Goal: Obtain resource: Obtain resource

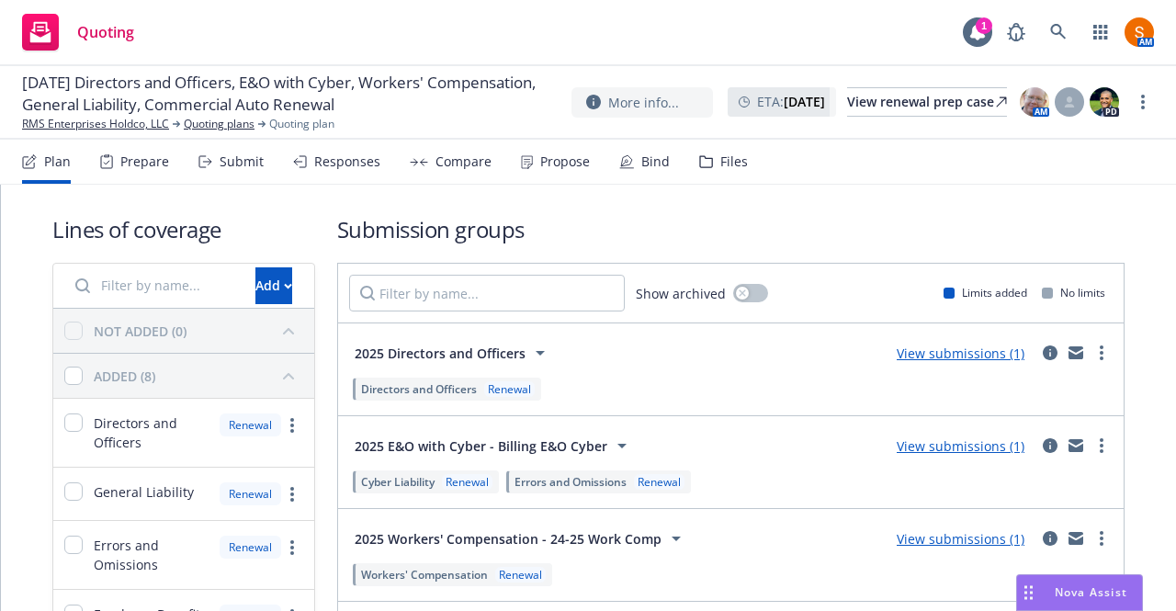
click at [551, 157] on div "Propose" at bounding box center [565, 161] width 50 height 15
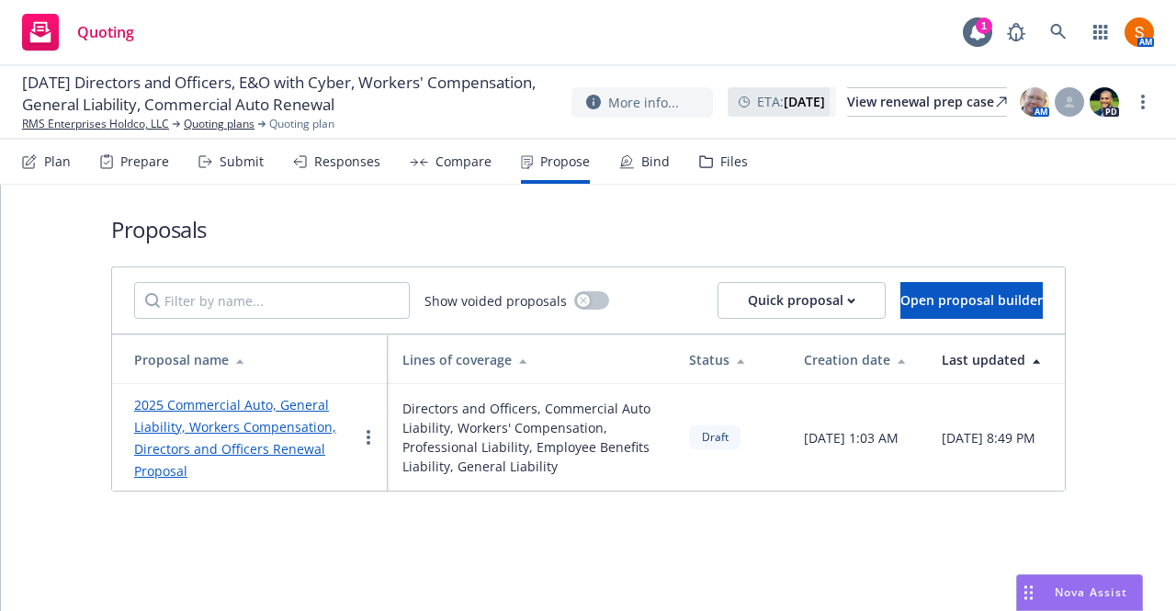
click at [261, 440] on div "2025 Commercial Auto, General Liability, Workers Compensation, Directors and Of…" at bounding box center [245, 437] width 223 height 88
click at [265, 435] on link "2025 Commercial Auto, General Liability, Workers Compensation, Directors and Of…" at bounding box center [235, 438] width 202 height 84
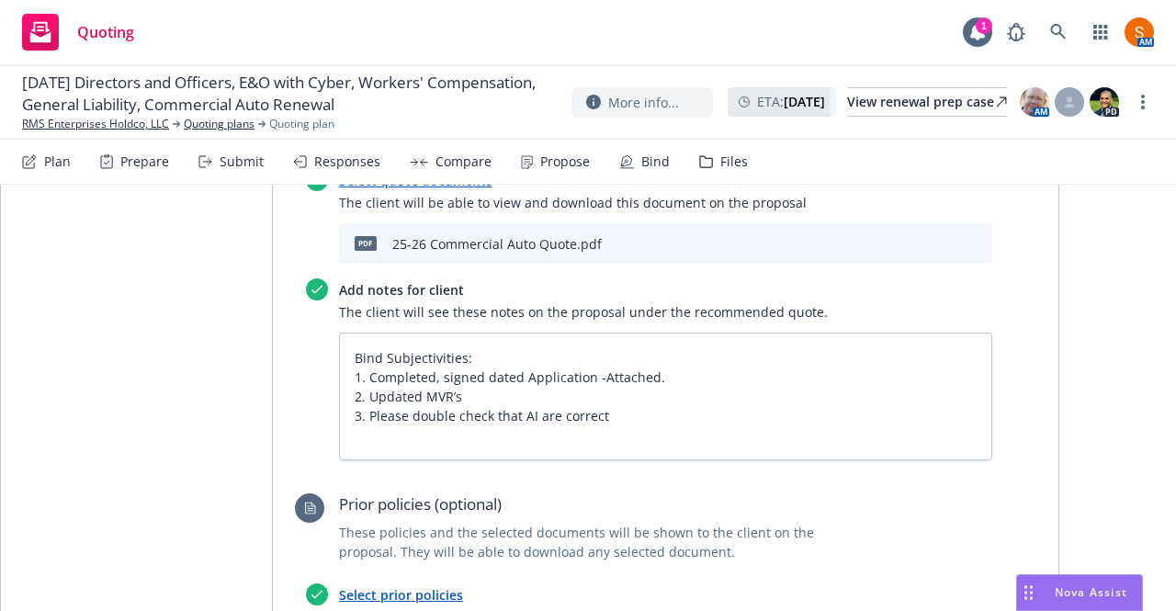
scroll to position [923, 0]
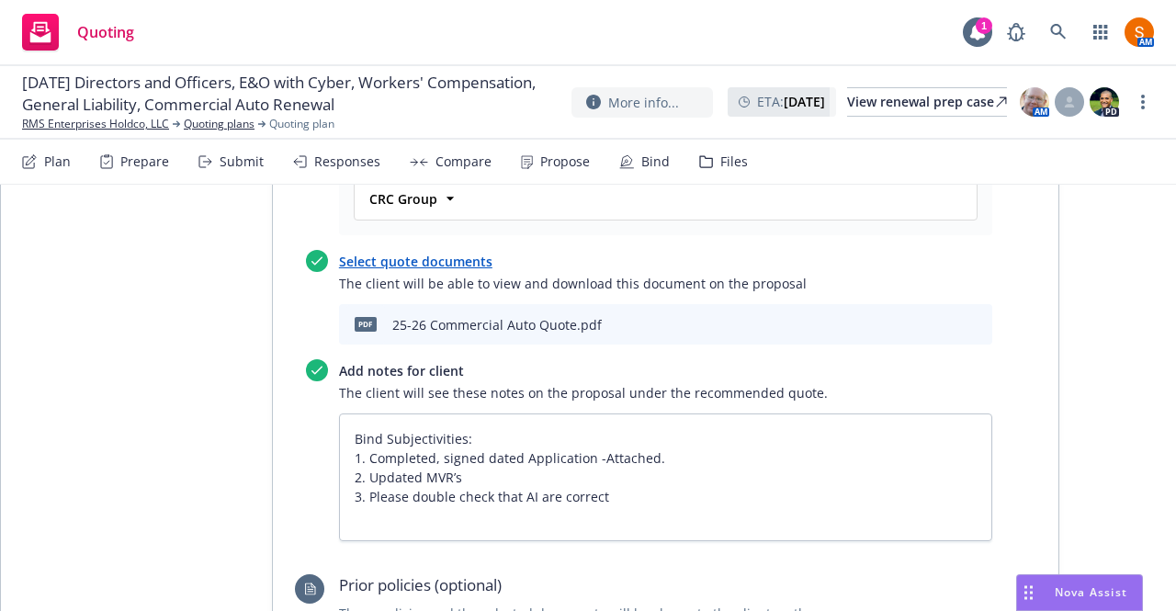
click at [943, 317] on icon "preview file" at bounding box center [946, 323] width 17 height 13
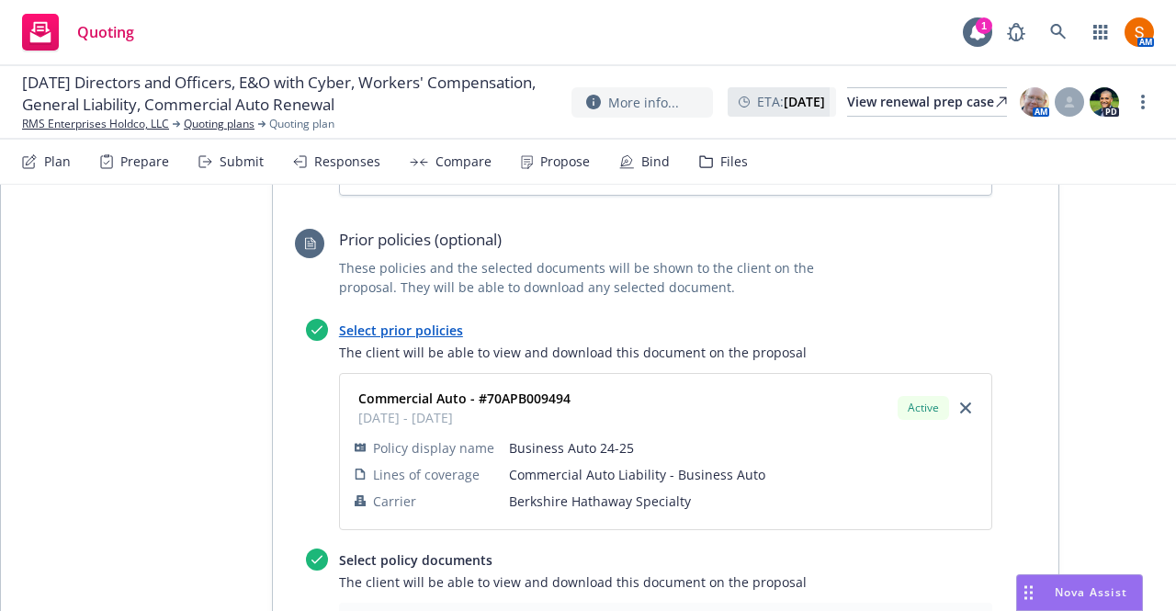
scroll to position [1269, 0]
click at [494, 318] on div "Select prior policies The client will be able to view and download this documen…" at bounding box center [666, 427] width 654 height 219
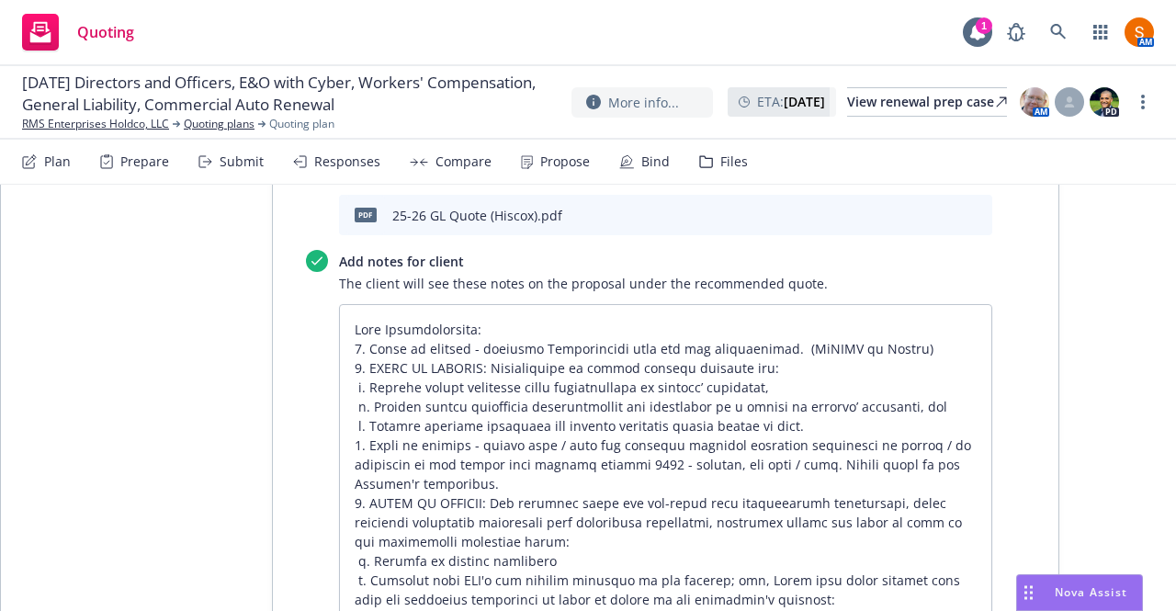
scroll to position [2397, 0]
drag, startPoint x: 486, startPoint y: 369, endPoint x: 329, endPoint y: 264, distance: 189.4
click at [329, 264] on div "Add notes for client The client will see these notes on the proposal under the …" at bounding box center [649, 581] width 687 height 664
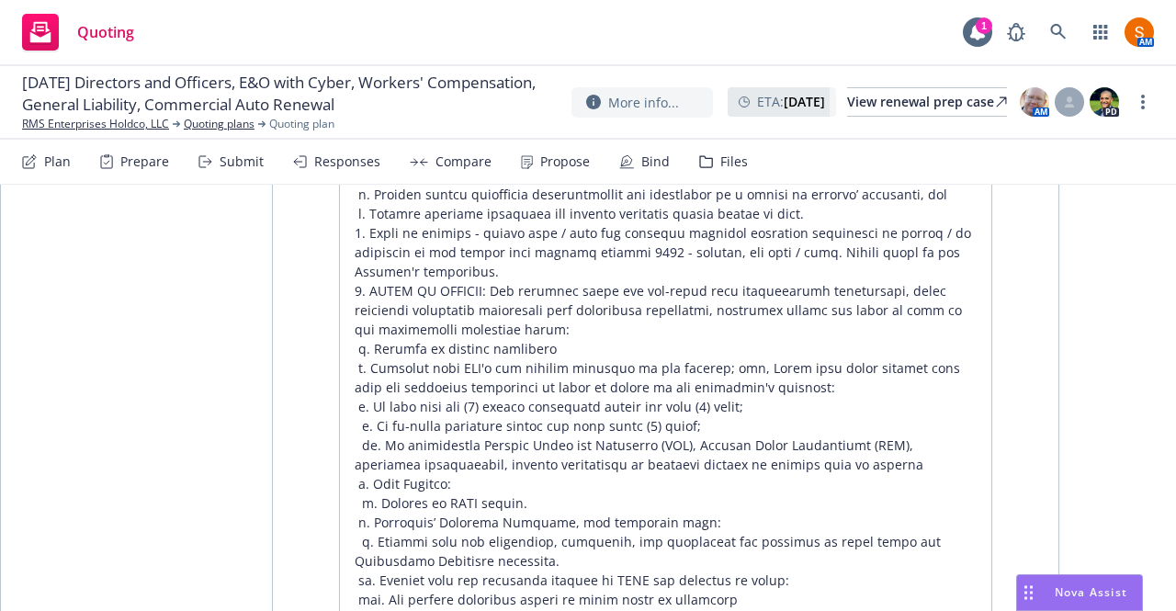
scroll to position [2609, 0]
drag, startPoint x: 947, startPoint y: 532, endPoint x: 347, endPoint y: 245, distance: 664.4
click at [347, 245] on textarea at bounding box center [666, 395] width 654 height 609
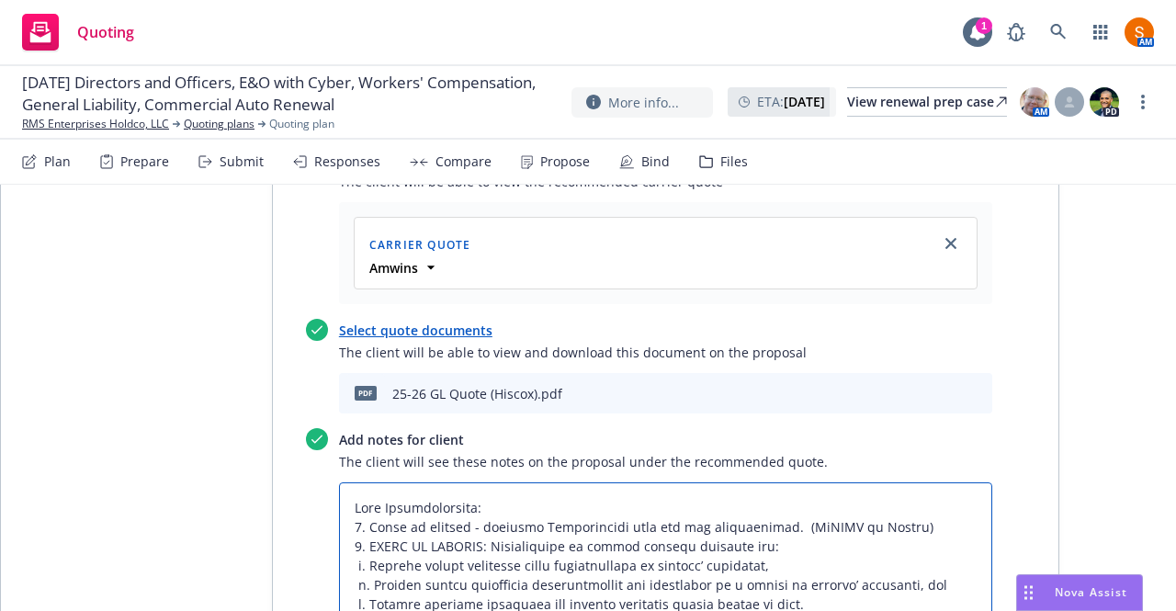
scroll to position [2217, 0]
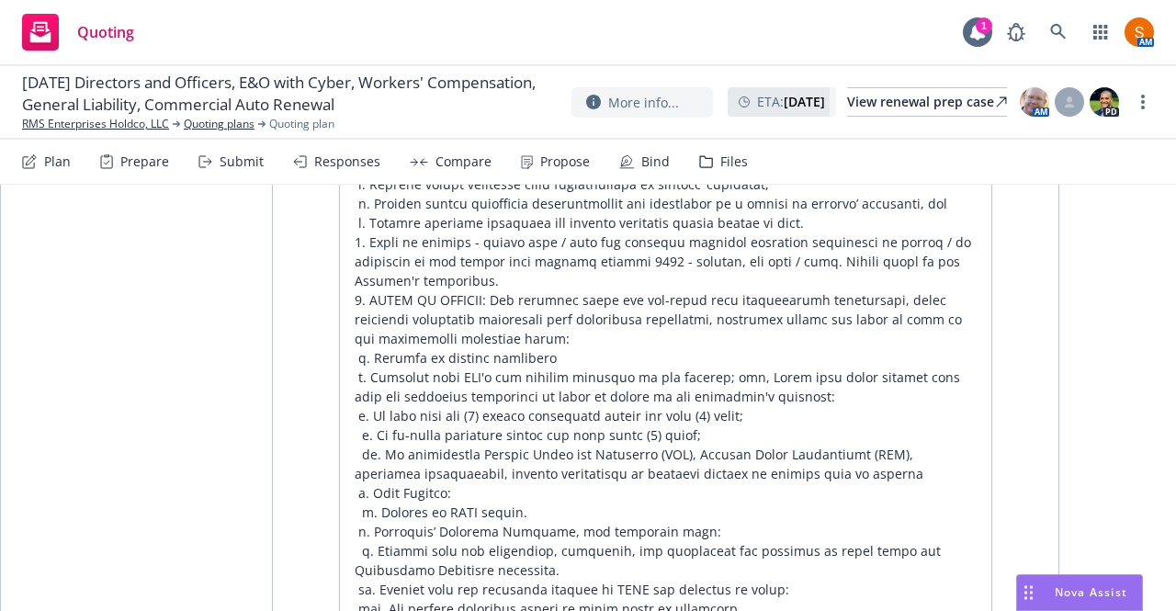
scroll to position [2280, 0]
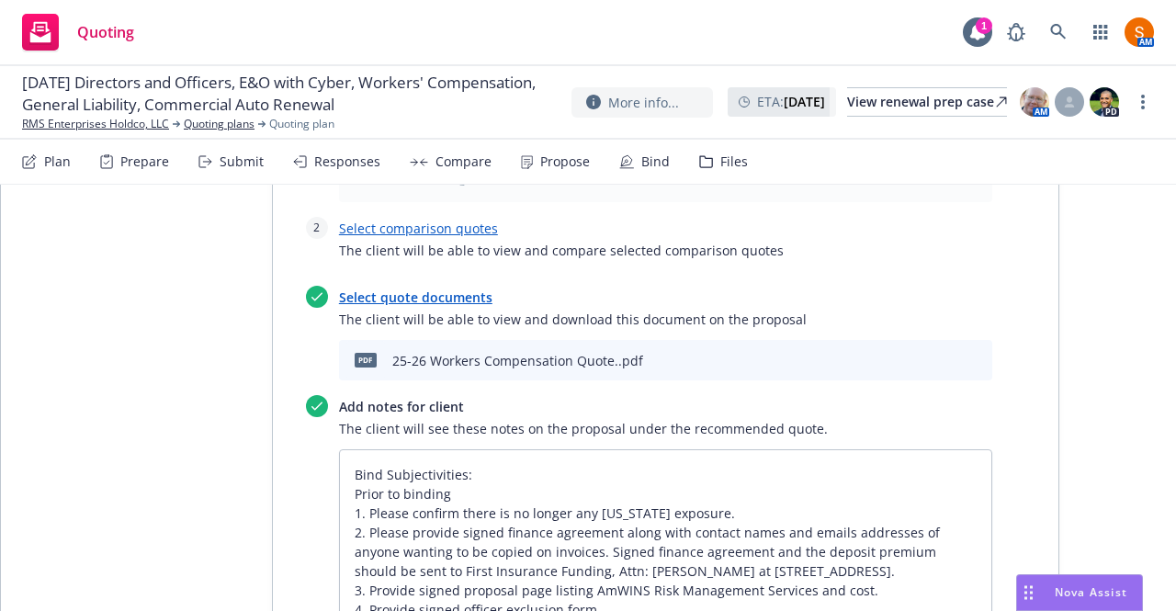
scroll to position [4273, 0]
click at [942, 354] on icon "preview file" at bounding box center [946, 360] width 17 height 13
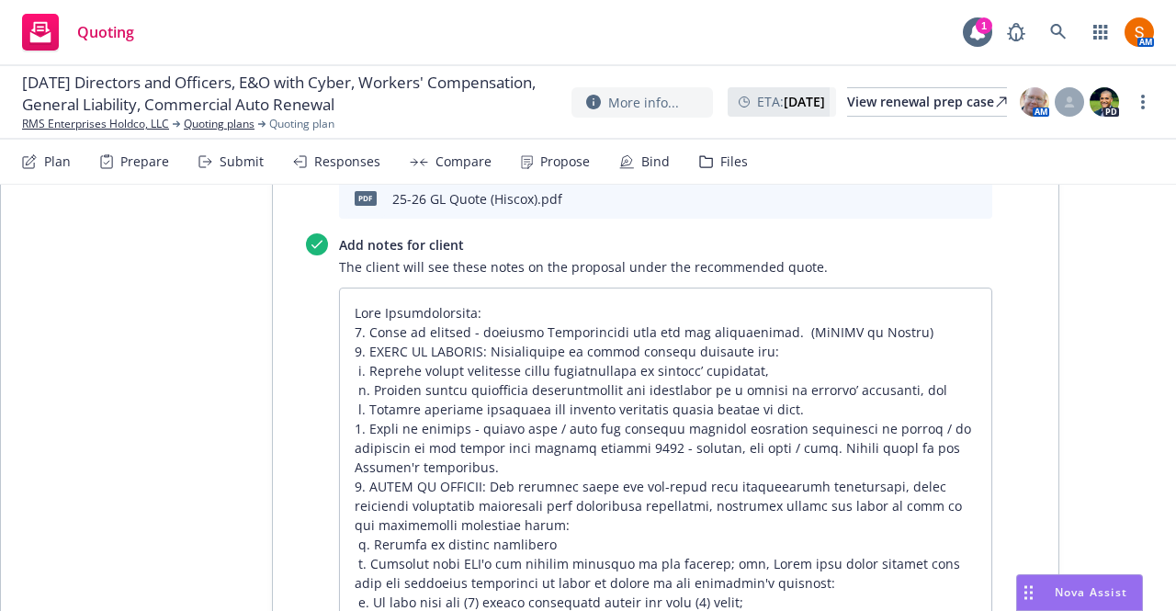
scroll to position [2406, 0]
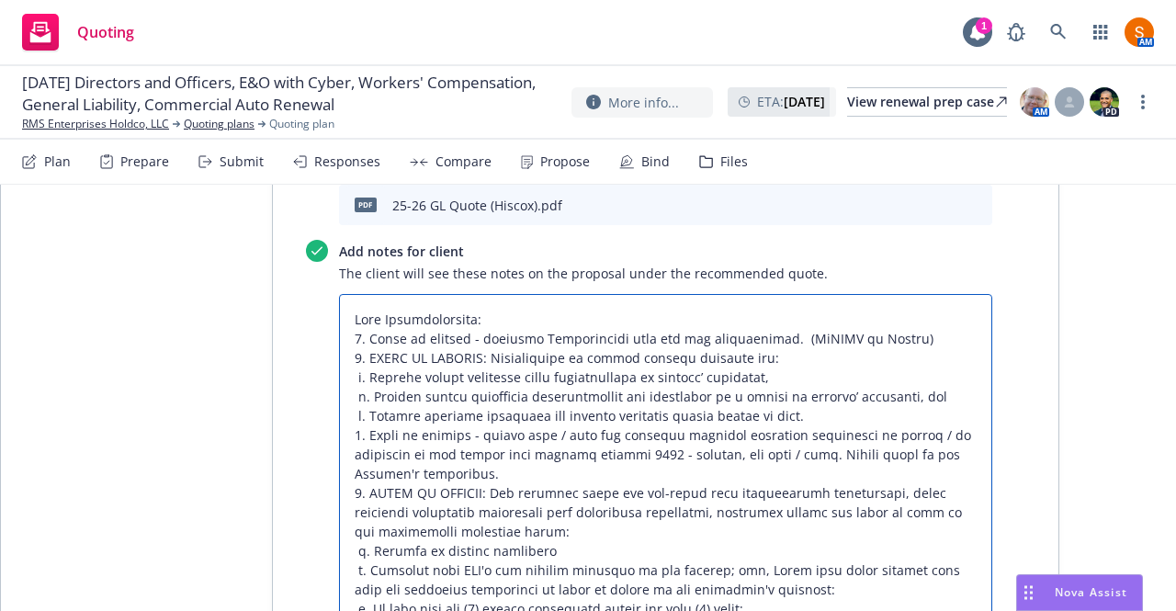
click at [623, 381] on textarea at bounding box center [666, 598] width 654 height 609
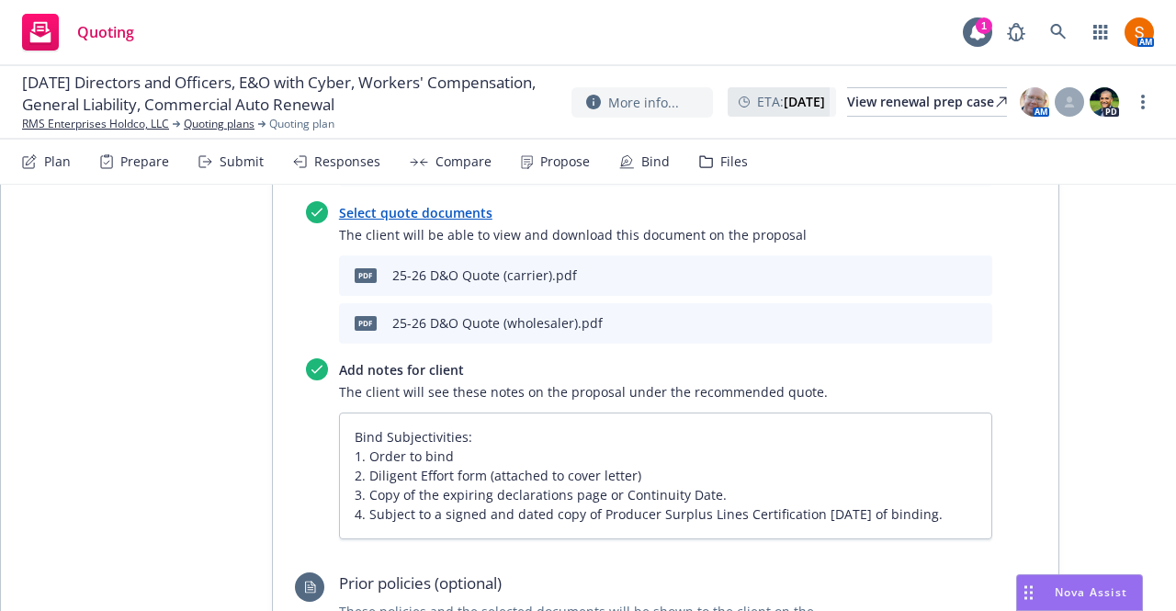
scroll to position [5781, 0]
type textarea "x"
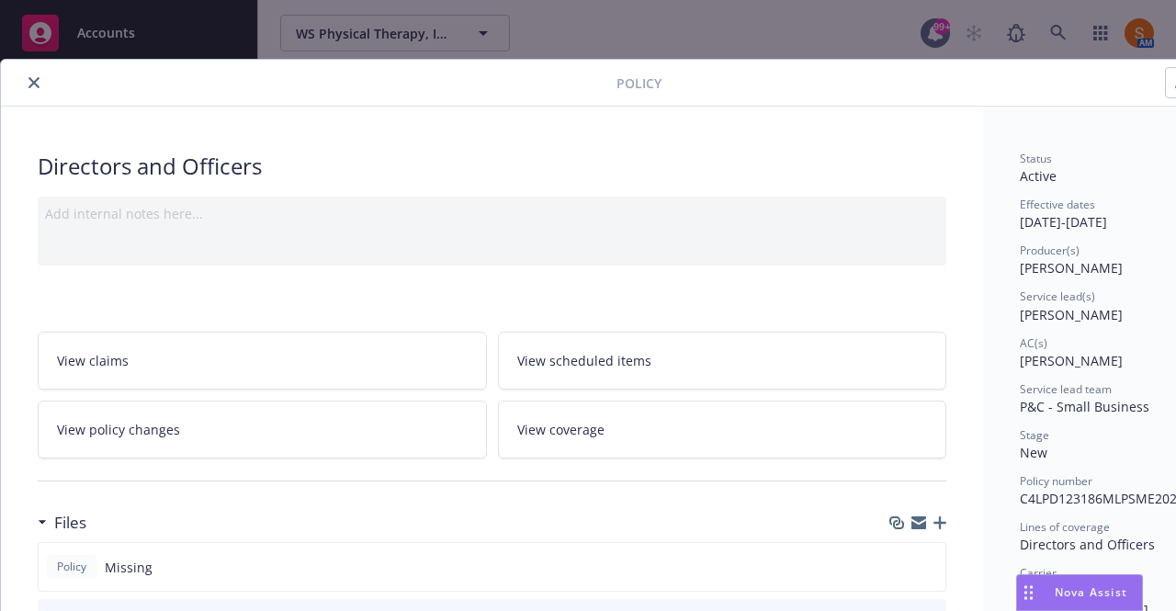
click at [1039, 36] on div "Policy Directors and Officers Add internal notes here... View claims View sched…" at bounding box center [588, 305] width 1176 height 611
click at [37, 78] on icon "close" at bounding box center [33, 82] width 11 height 11
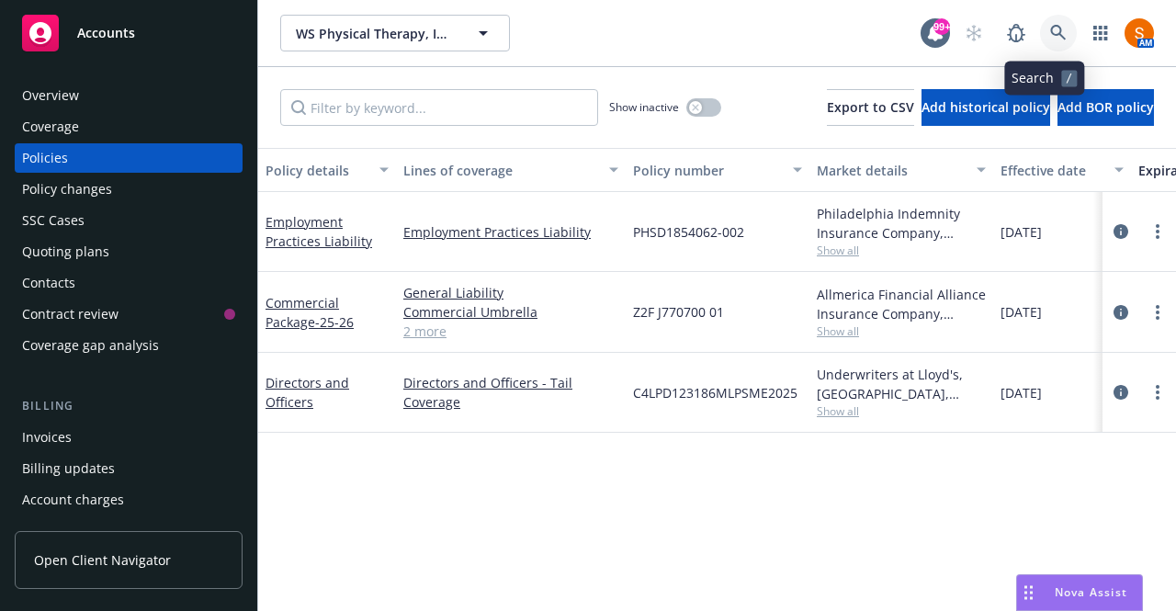
click at [1040, 21] on link at bounding box center [1058, 33] width 37 height 37
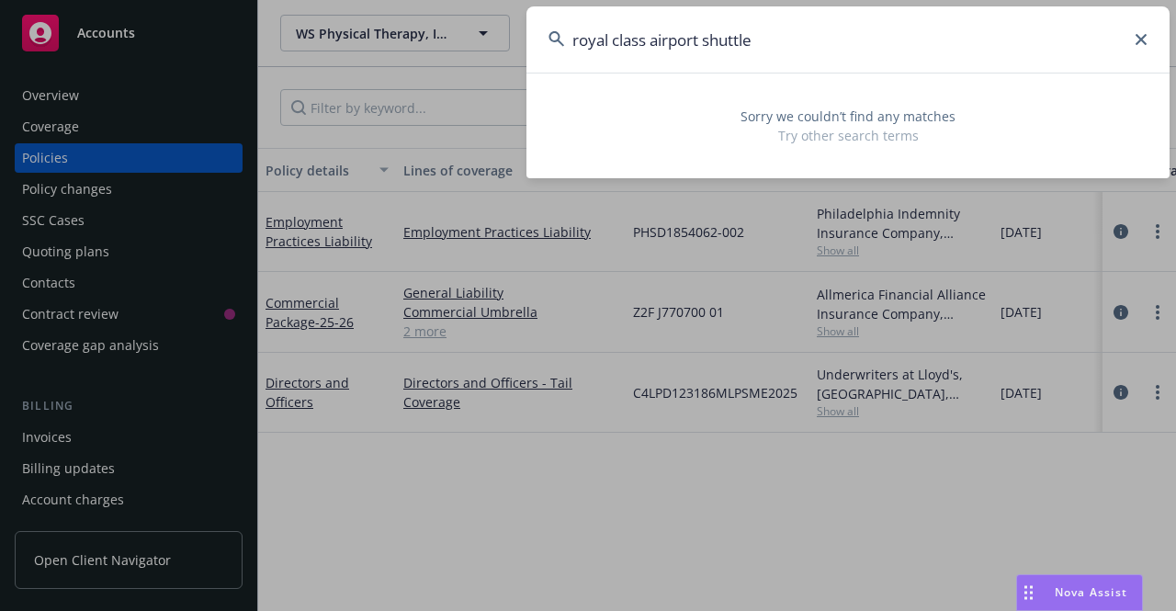
click at [790, 49] on input "royal class airport shuttle" at bounding box center [848, 39] width 643 height 66
type input "d"
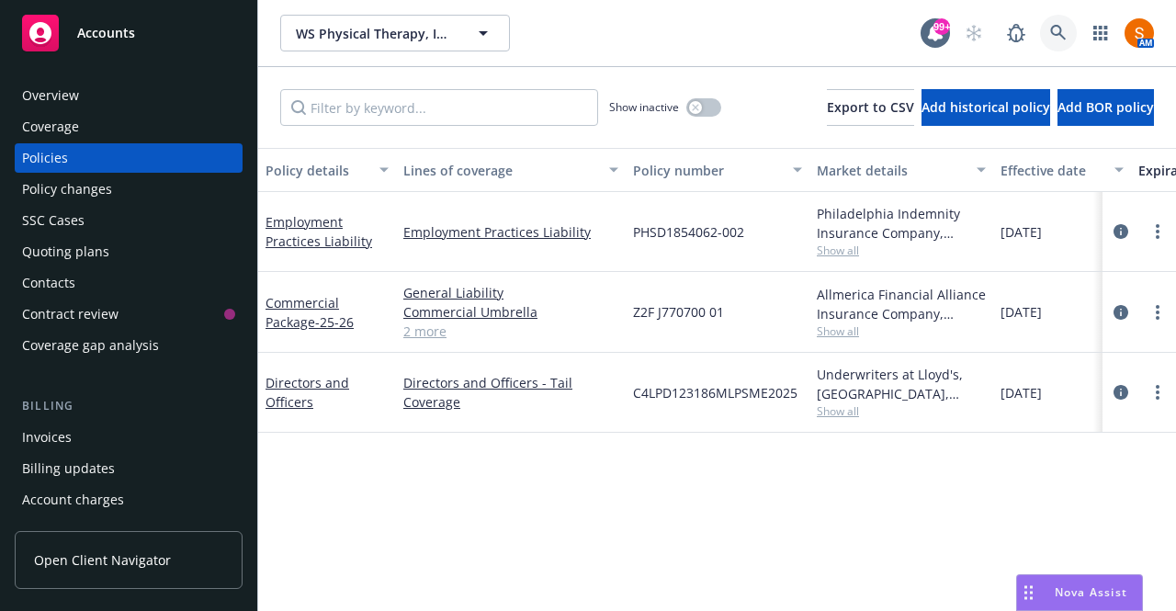
click at [1056, 30] on link at bounding box center [1058, 33] width 37 height 37
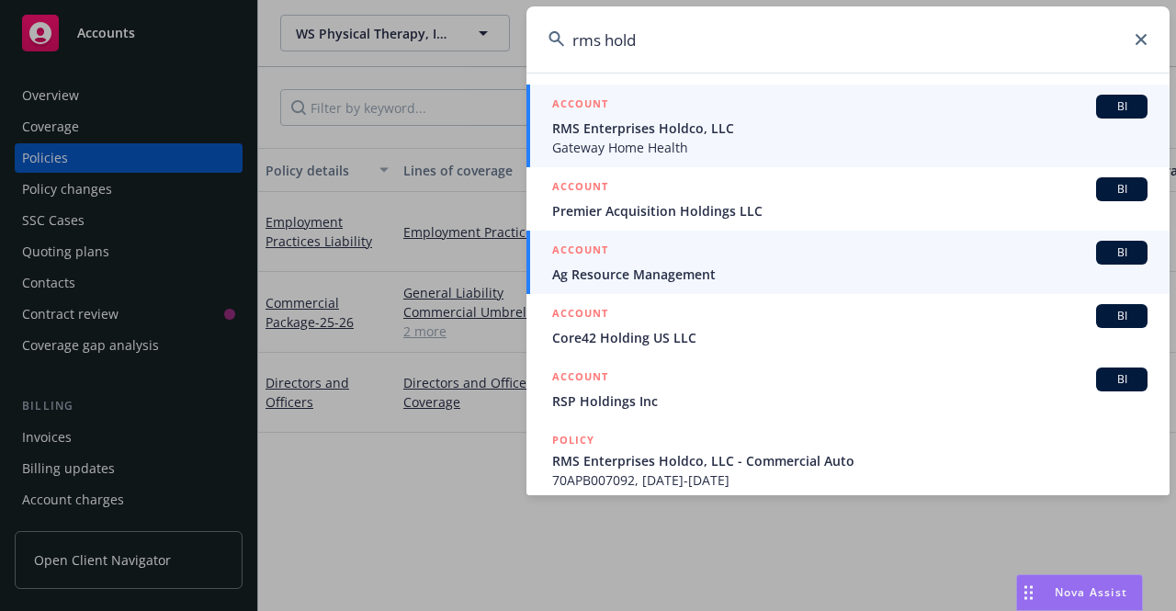
type input "rms hold"
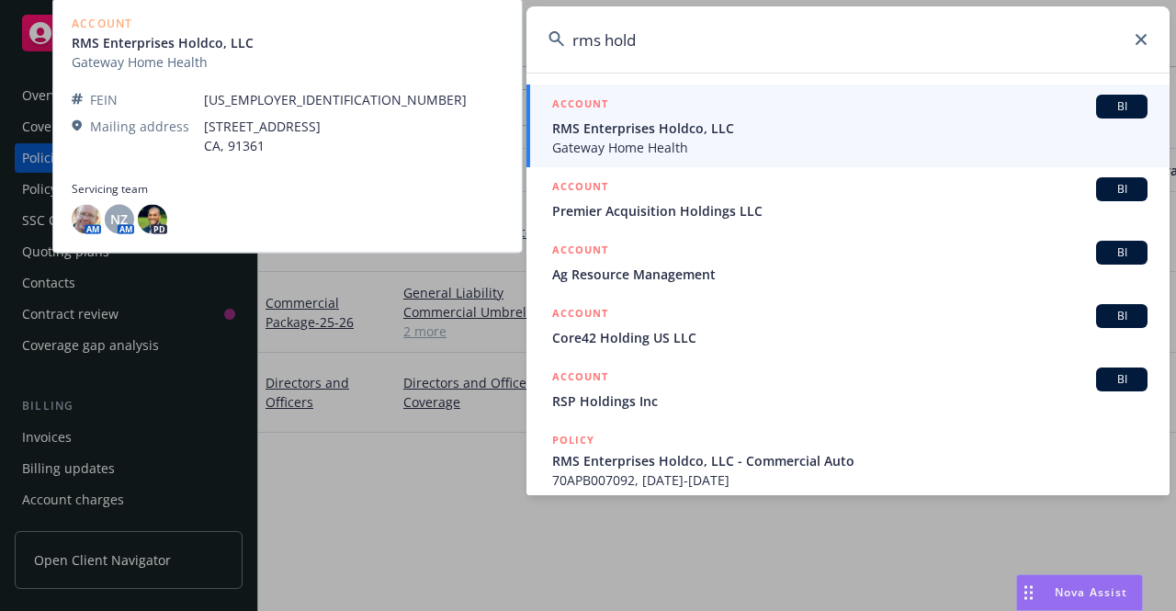
click at [774, 98] on div "ACCOUNT BI" at bounding box center [850, 107] width 596 height 24
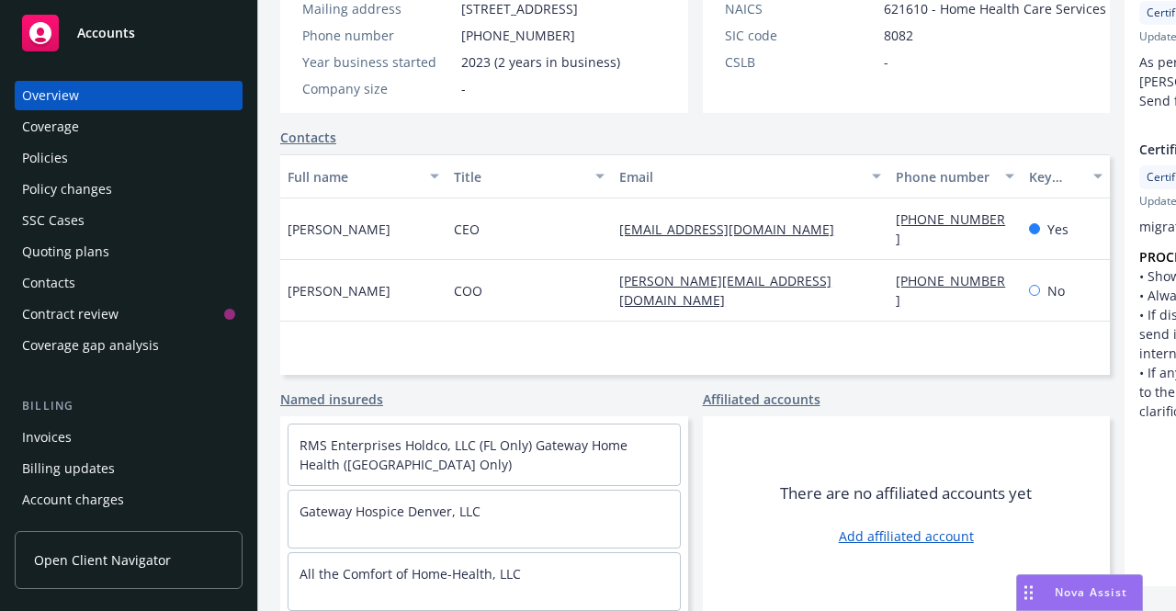
scroll to position [449, 0]
click at [59, 161] on div "Policies" at bounding box center [45, 157] width 46 height 29
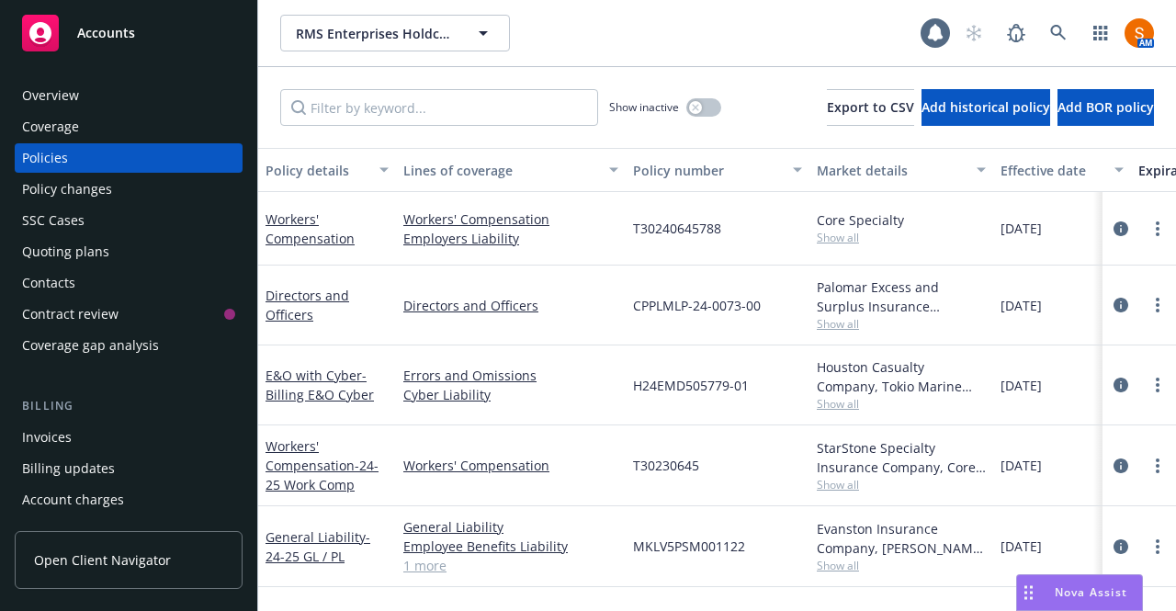
scroll to position [155, 0]
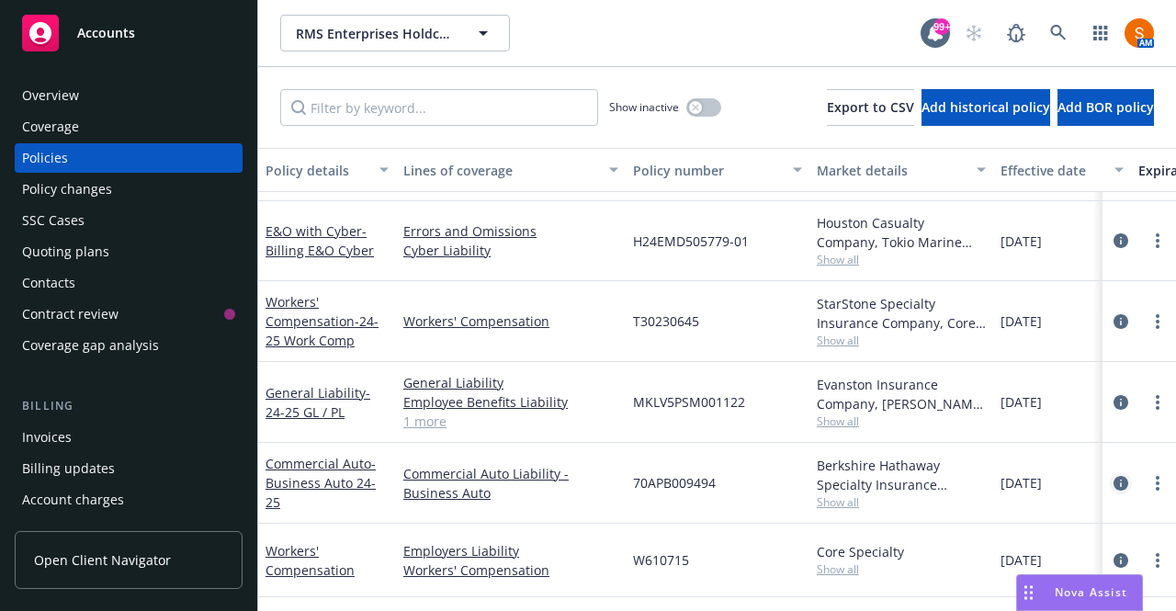
click at [1110, 472] on link "circleInformation" at bounding box center [1121, 483] width 22 height 22
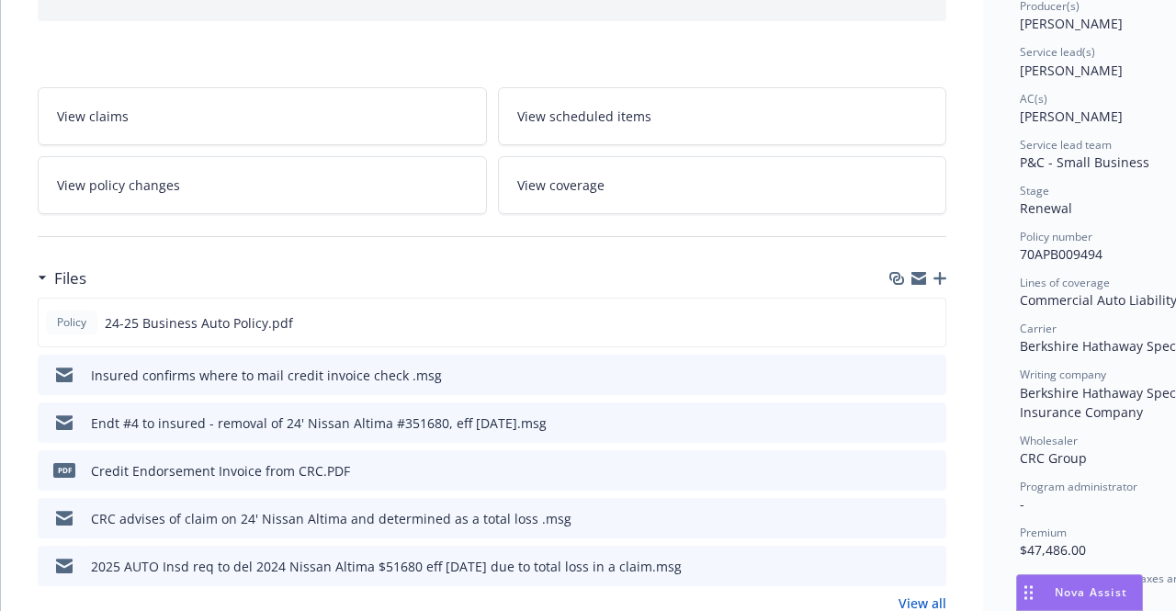
scroll to position [245, 0]
click at [924, 318] on icon "preview file" at bounding box center [928, 320] width 17 height 13
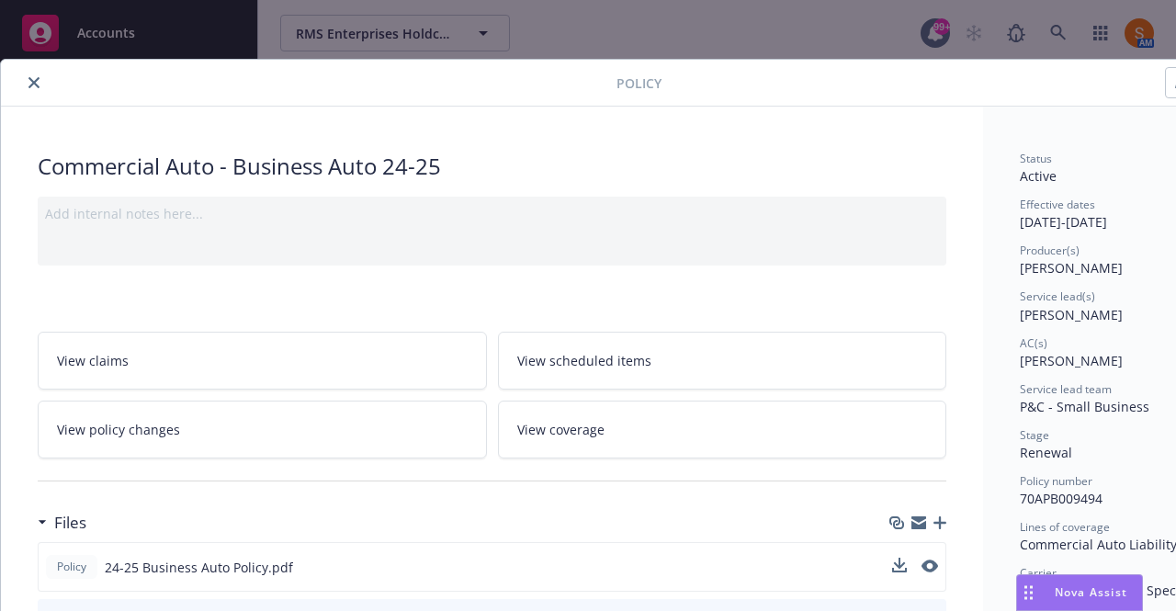
click at [721, 375] on link "View scheduled items" at bounding box center [722, 361] width 449 height 58
click at [40, 85] on button "close" at bounding box center [34, 83] width 22 height 22
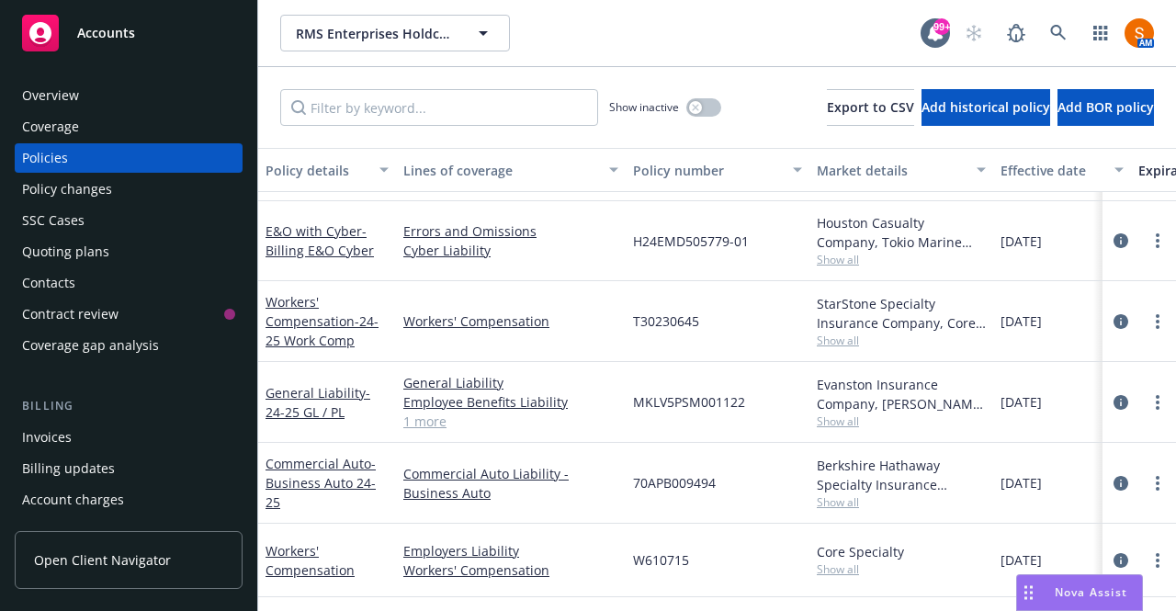
click at [77, 96] on div "Overview" at bounding box center [50, 95] width 57 height 29
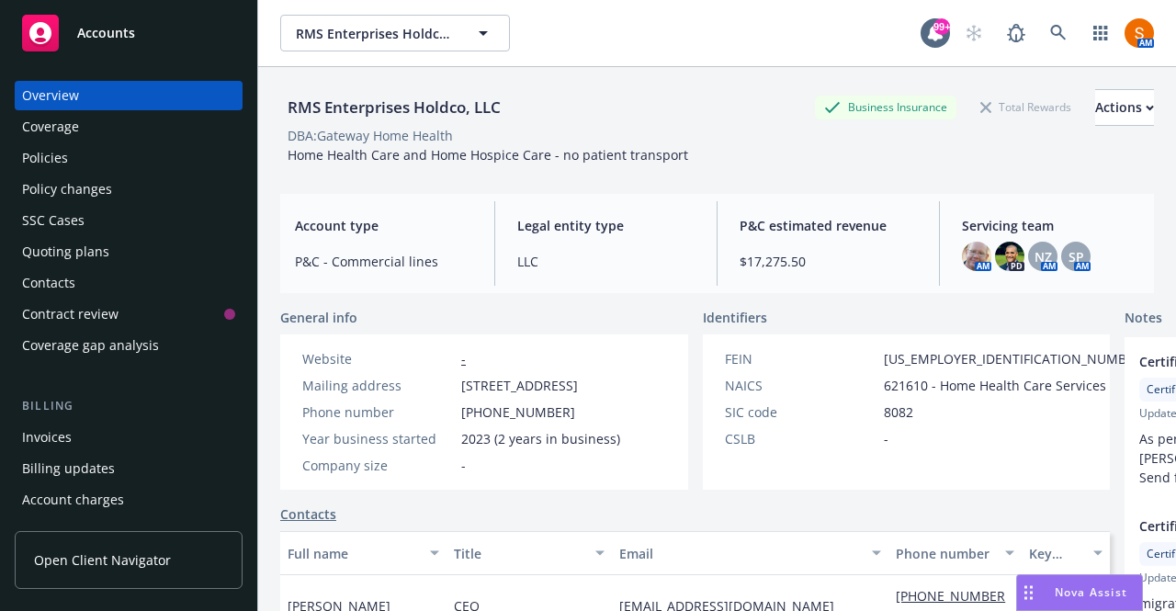
click at [390, 102] on div "RMS Enterprises Holdco, LLC" at bounding box center [394, 108] width 228 height 24
copy div "RMS Enterprises Holdco, LLC"
click at [884, 350] on span "93-1615996" at bounding box center [1015, 358] width 263 height 19
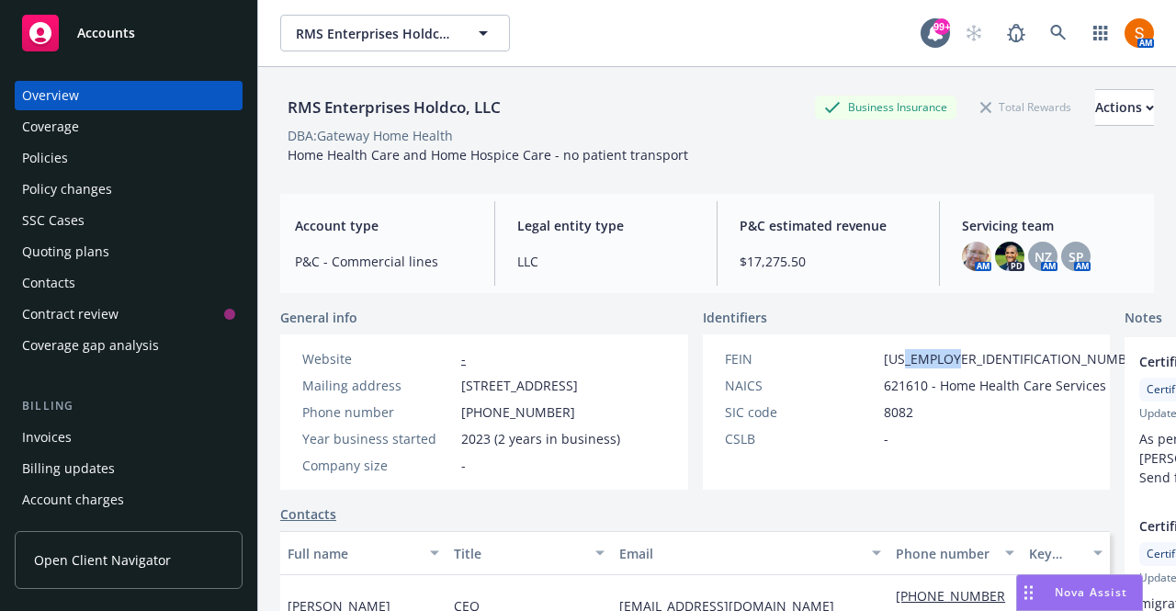
click at [884, 350] on span "93-1615996" at bounding box center [1015, 358] width 263 height 19
copy span "93-1615996"
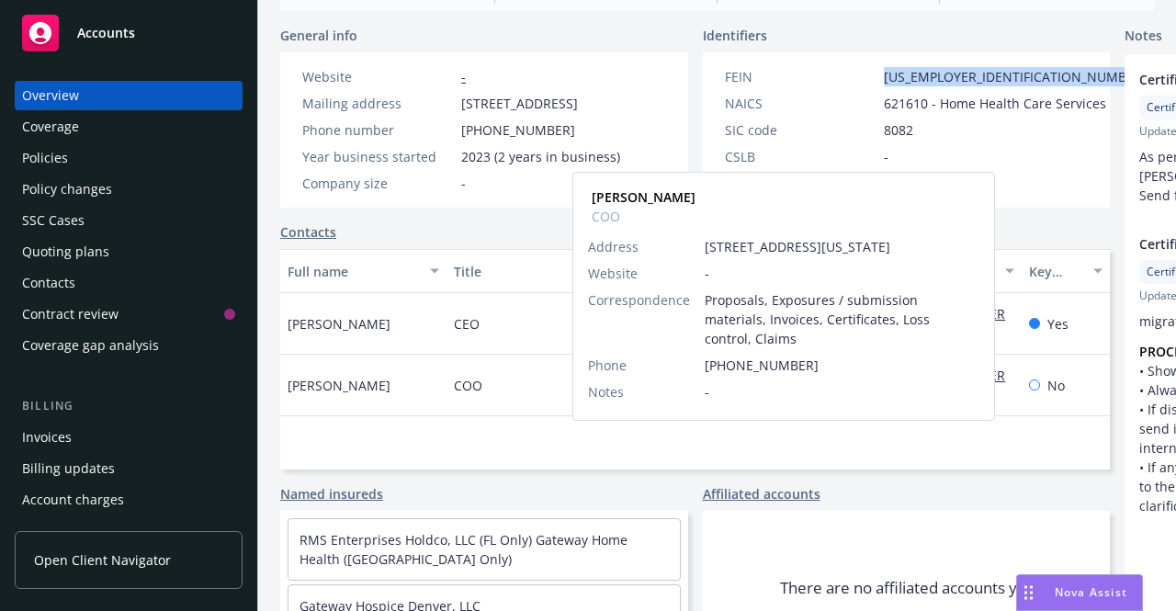
scroll to position [283, 0]
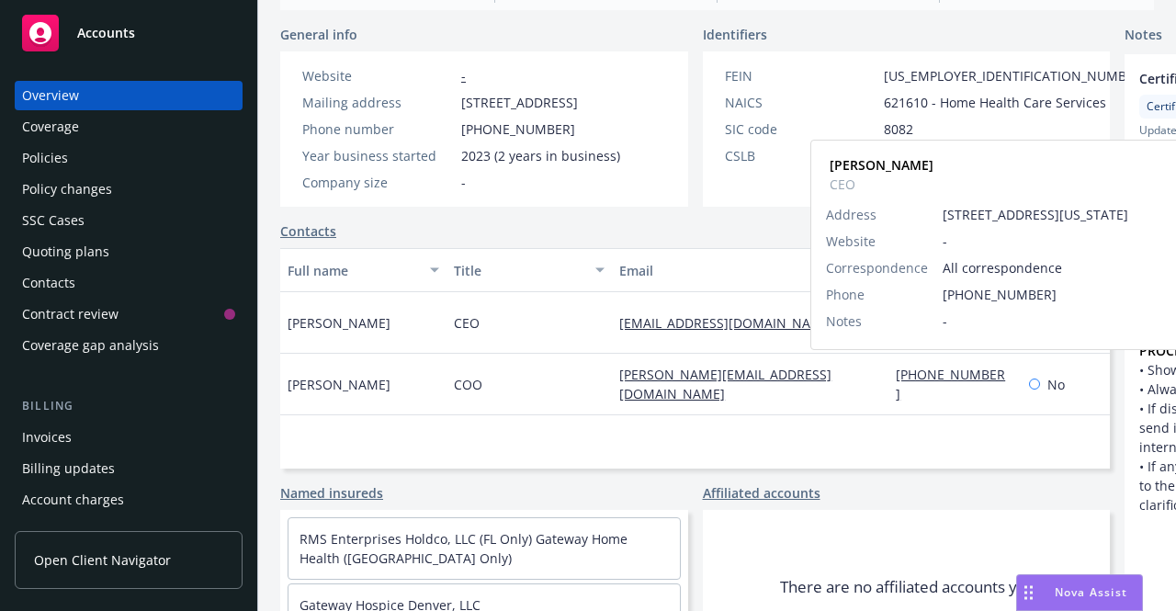
drag, startPoint x: 847, startPoint y: 387, endPoint x: 804, endPoint y: 369, distance: 46.6
click at [889, 354] on div "(678) 576-5670 Mike Suor CEO Address 2696 South Colorado Boulevard, Denver, CO …" at bounding box center [955, 323] width 132 height 62
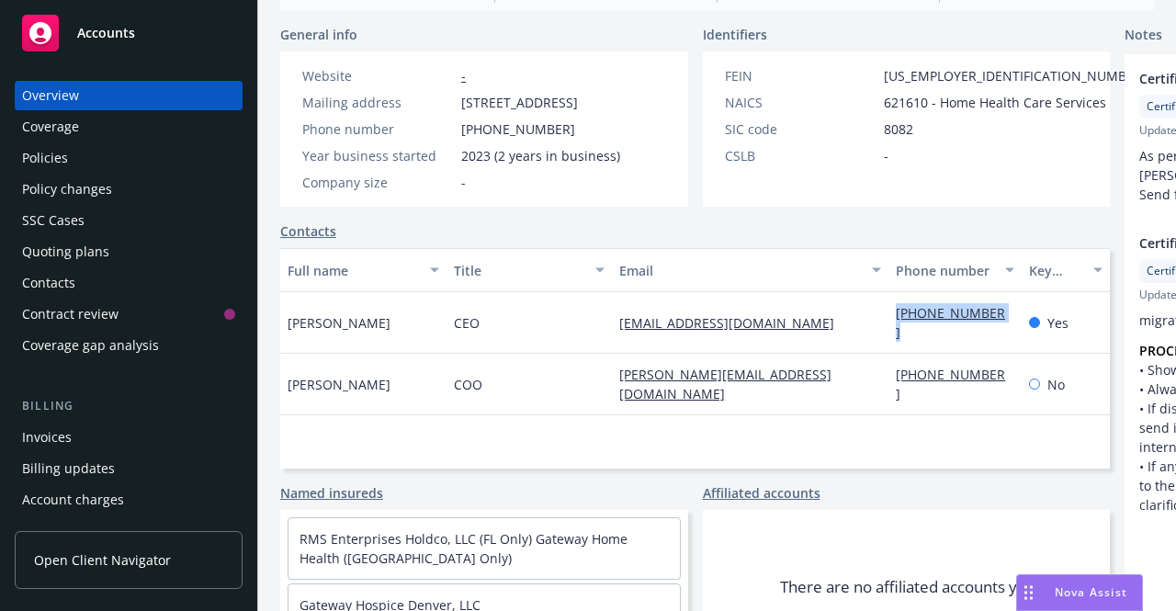
copy link "(678) 576-5670"
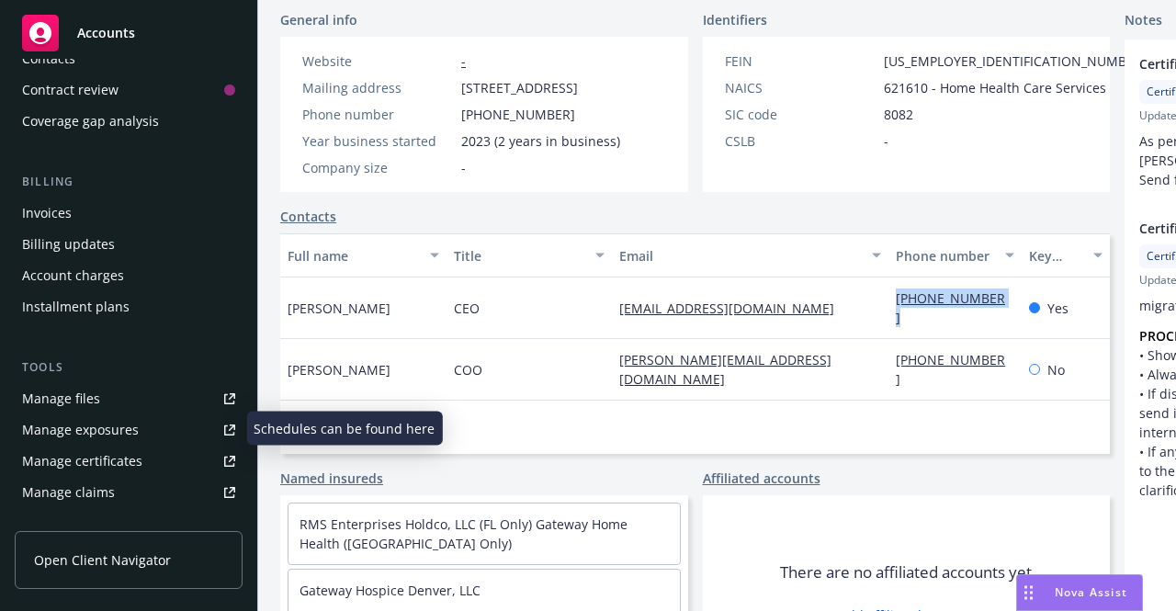
scroll to position [226, 0]
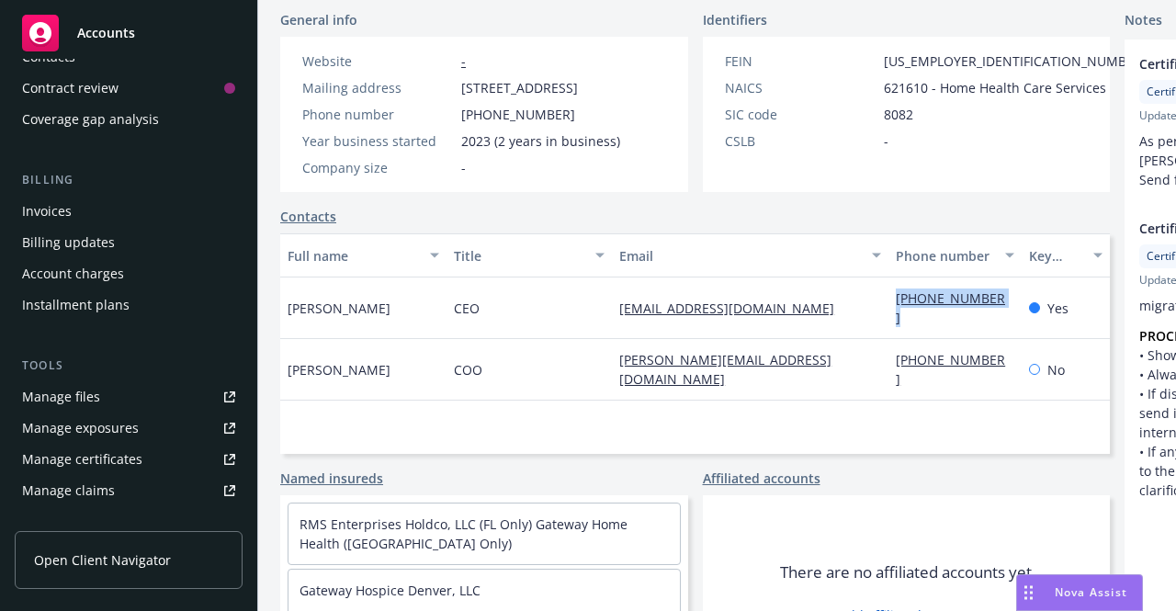
click at [95, 400] on div "Manage files" at bounding box center [61, 396] width 78 height 29
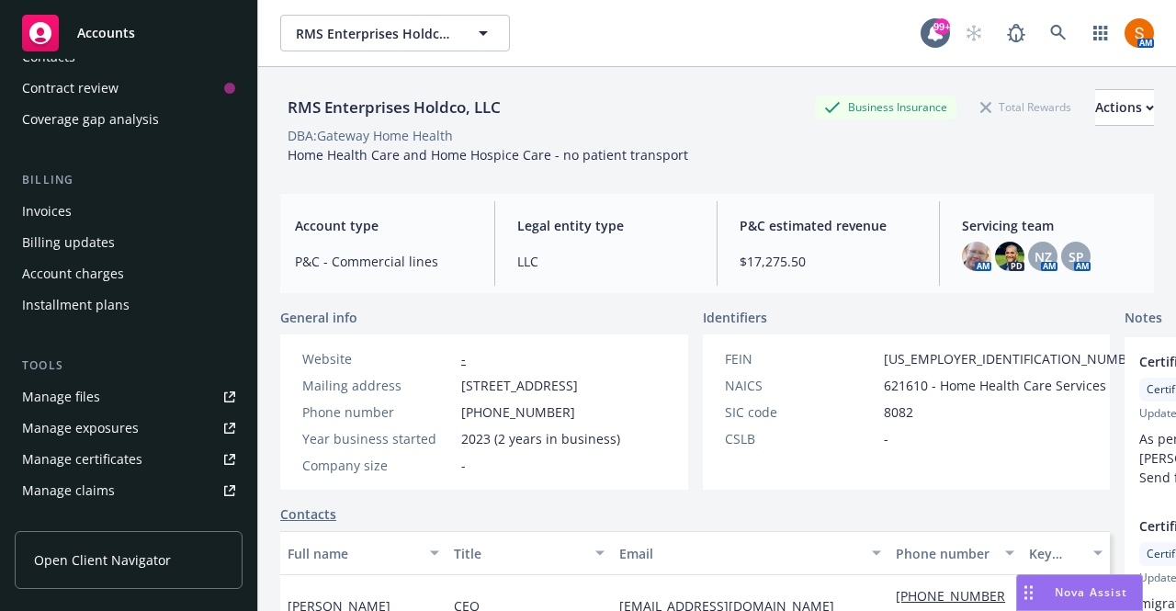
click at [424, 146] on span "Home Health Care and Home Hospice Care - no patient transport" at bounding box center [488, 154] width 401 height 17
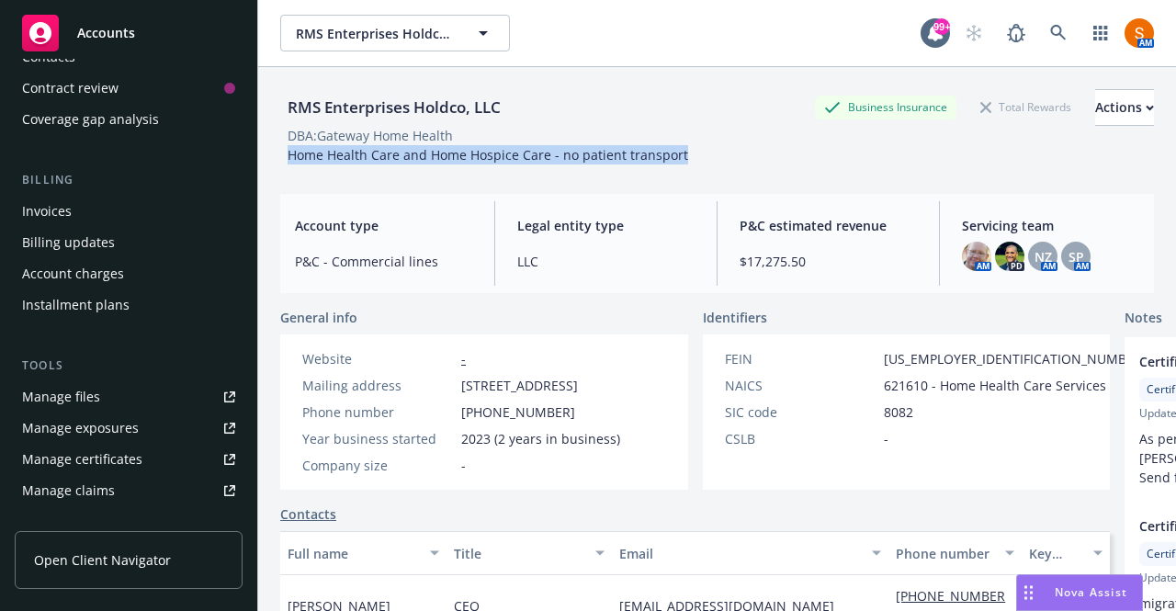
click at [424, 146] on span "Home Health Care and Home Hospice Care - no patient transport" at bounding box center [488, 154] width 401 height 17
copy span "Home Health Care and Home Hospice Care - no patient transport"
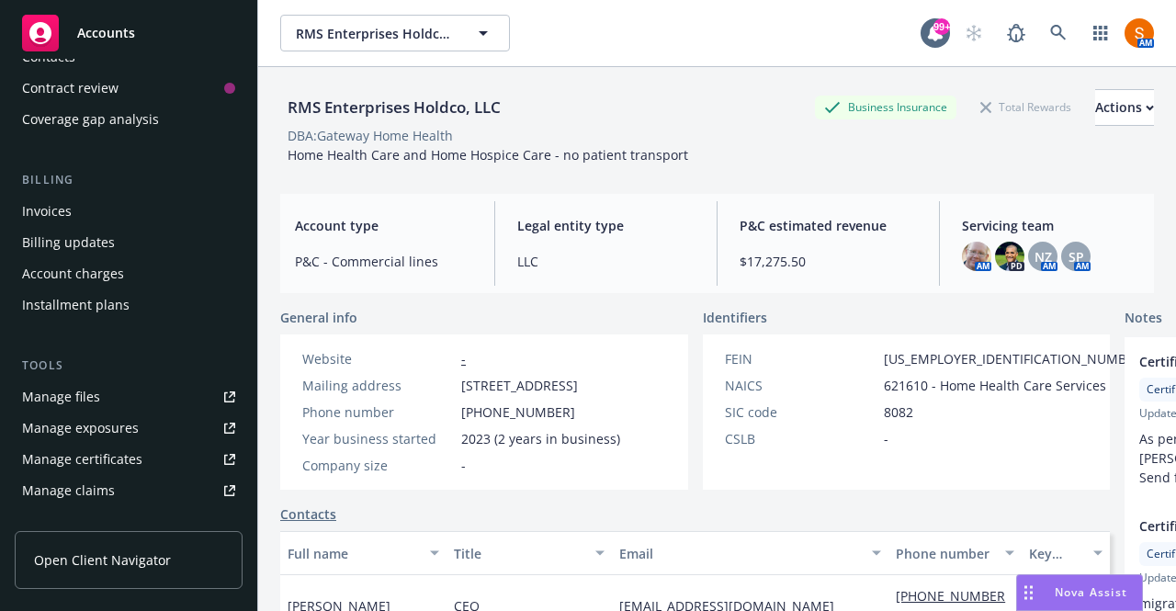
click at [500, 395] on span "2620 Yellowwood Dr, Westlake Village, CA, 91361" at bounding box center [519, 385] width 117 height 19
copy span "2620 Yellowwood Dr, Westlake Village, CA, 91361"
click at [380, 108] on div "RMS Enterprises Holdco, LLC" at bounding box center [394, 108] width 228 height 24
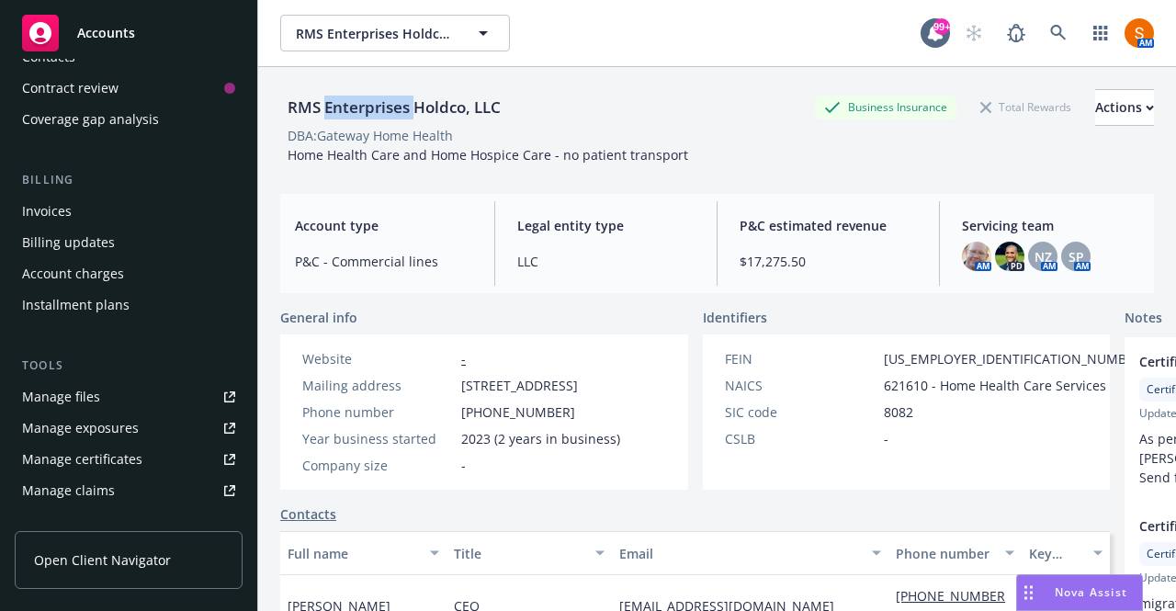
click at [380, 108] on div "RMS Enterprises Holdco, LLC" at bounding box center [394, 108] width 228 height 24
copy div "RMS Enterprises Holdco, LLC"
click at [884, 357] on span "93-1615996" at bounding box center [1015, 358] width 263 height 19
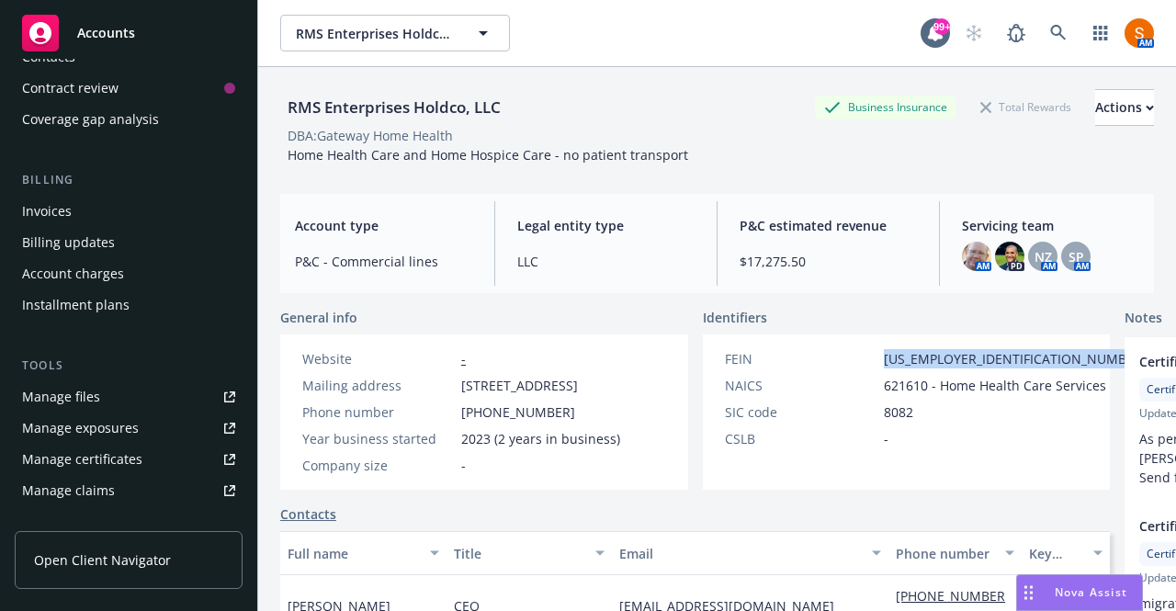
click at [884, 357] on span "93-1615996" at bounding box center [1015, 358] width 263 height 19
copy span "93-1615996"
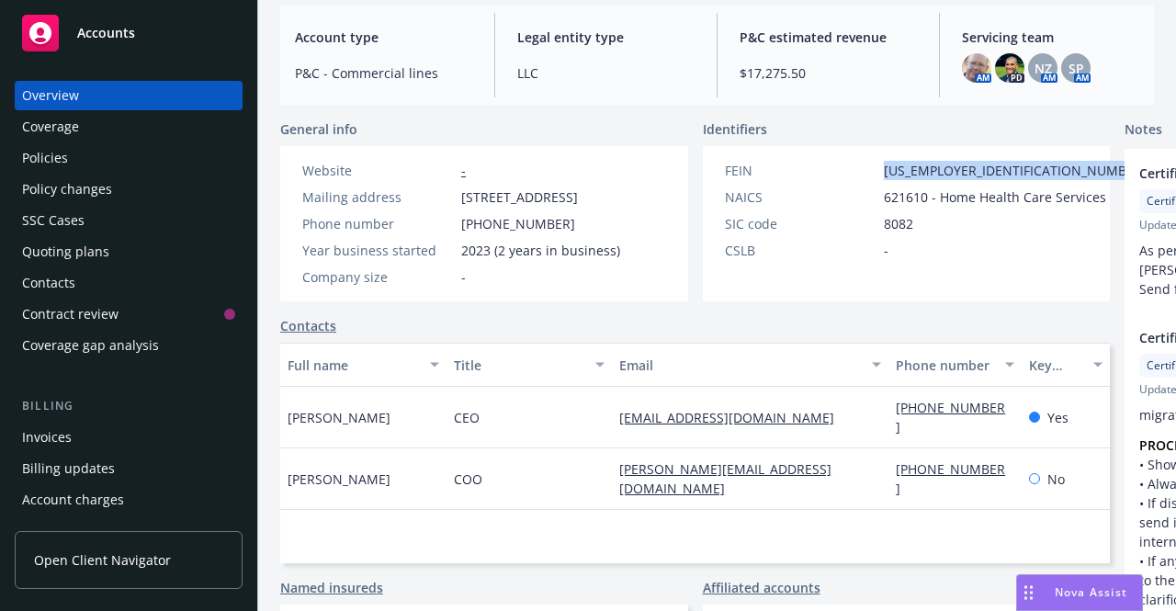
click at [74, 155] on div "Policies" at bounding box center [128, 157] width 213 height 29
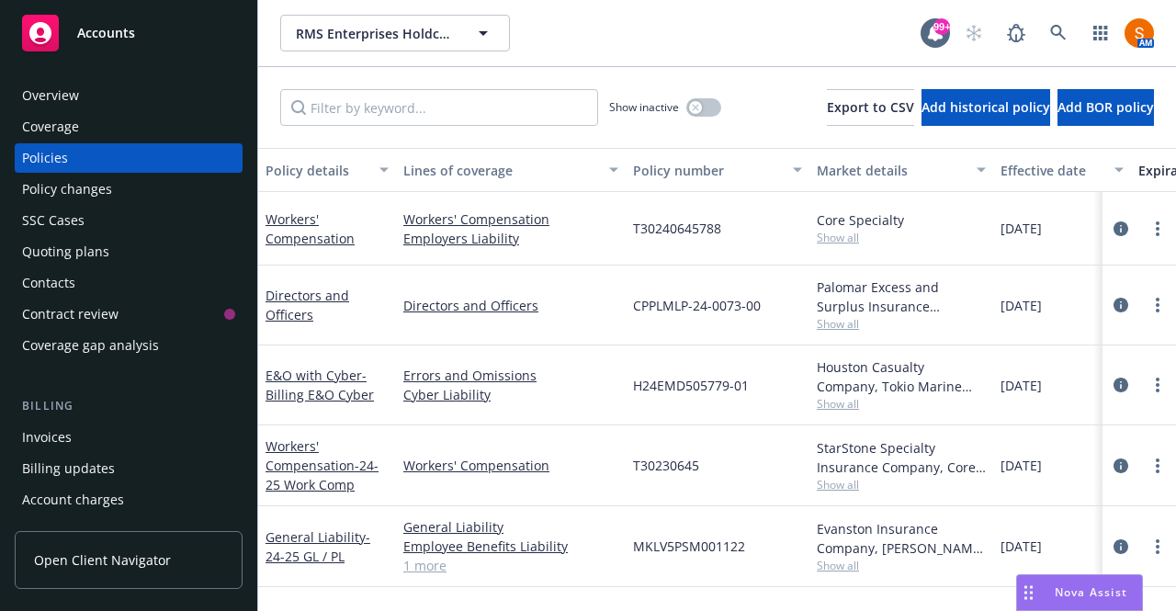
scroll to position [155, 0]
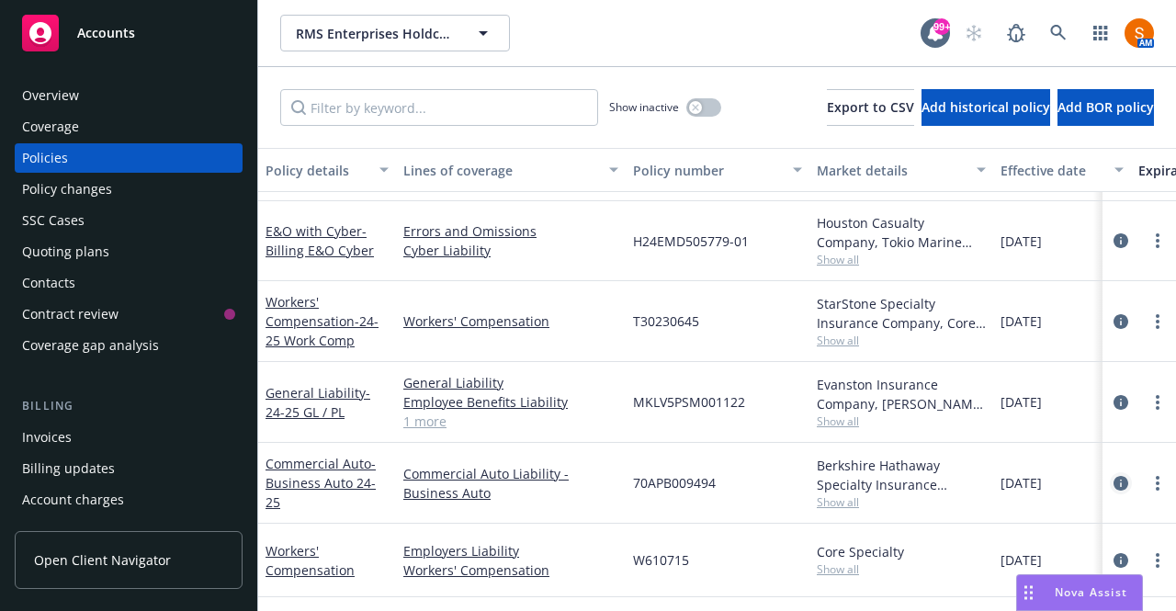
click at [1114, 476] on icon "circleInformation" at bounding box center [1121, 483] width 15 height 15
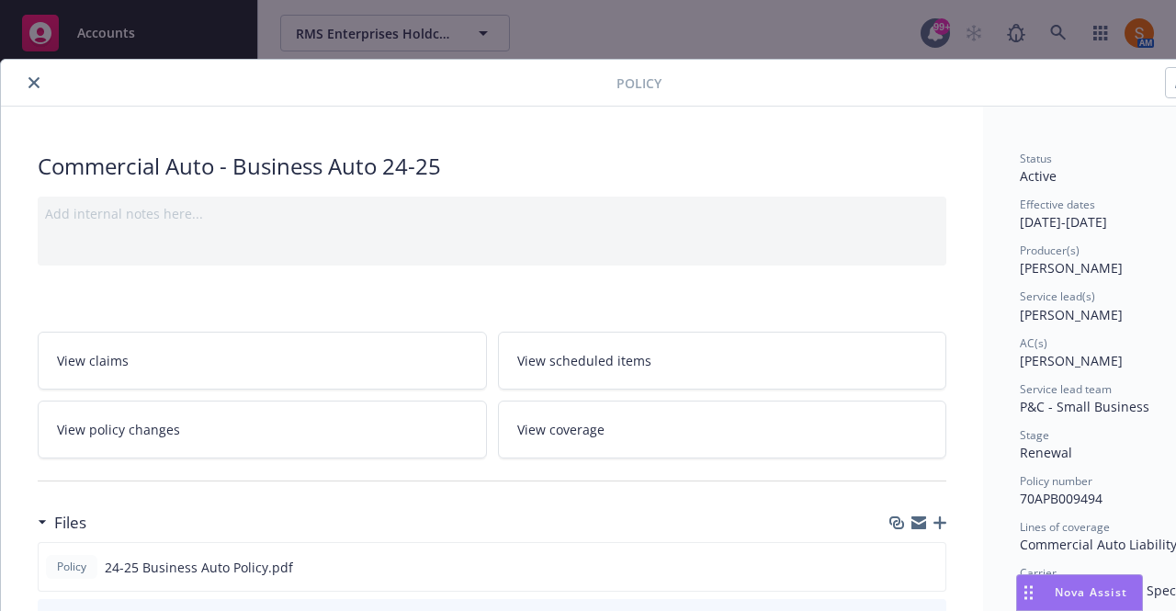
click at [651, 376] on link "View scheduled items" at bounding box center [722, 361] width 449 height 58
click at [1060, 29] on div "Policy Commercial Auto - Business Auto 24-25 Add internal notes here... View cl…" at bounding box center [588, 305] width 1176 height 611
click at [36, 74] on button "close" at bounding box center [34, 83] width 22 height 22
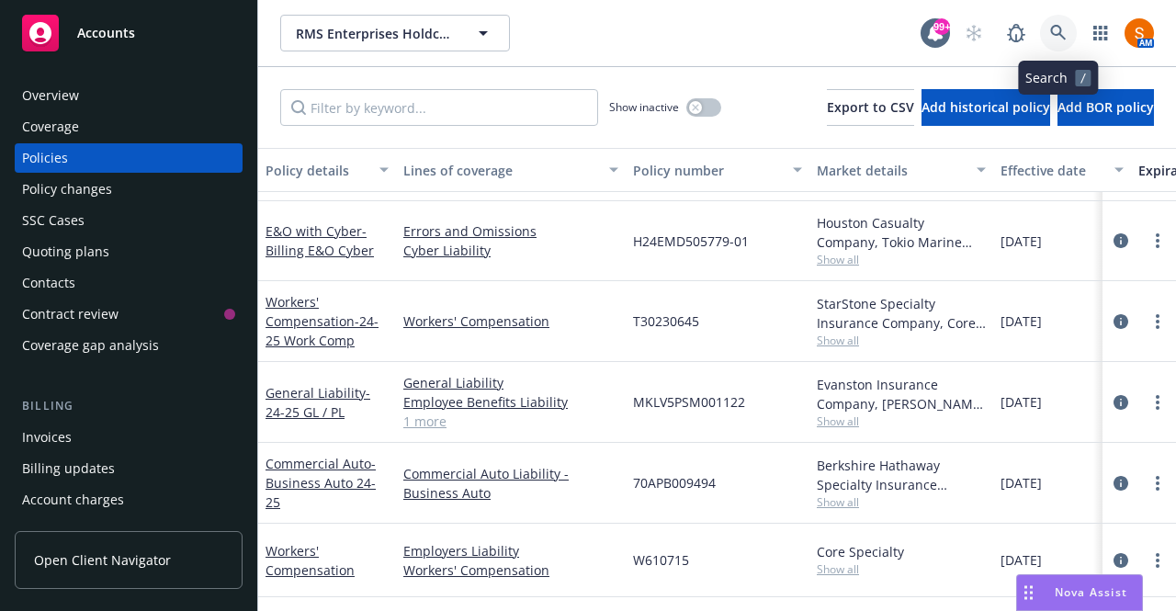
click at [1055, 32] on icon at bounding box center [1059, 33] width 17 height 17
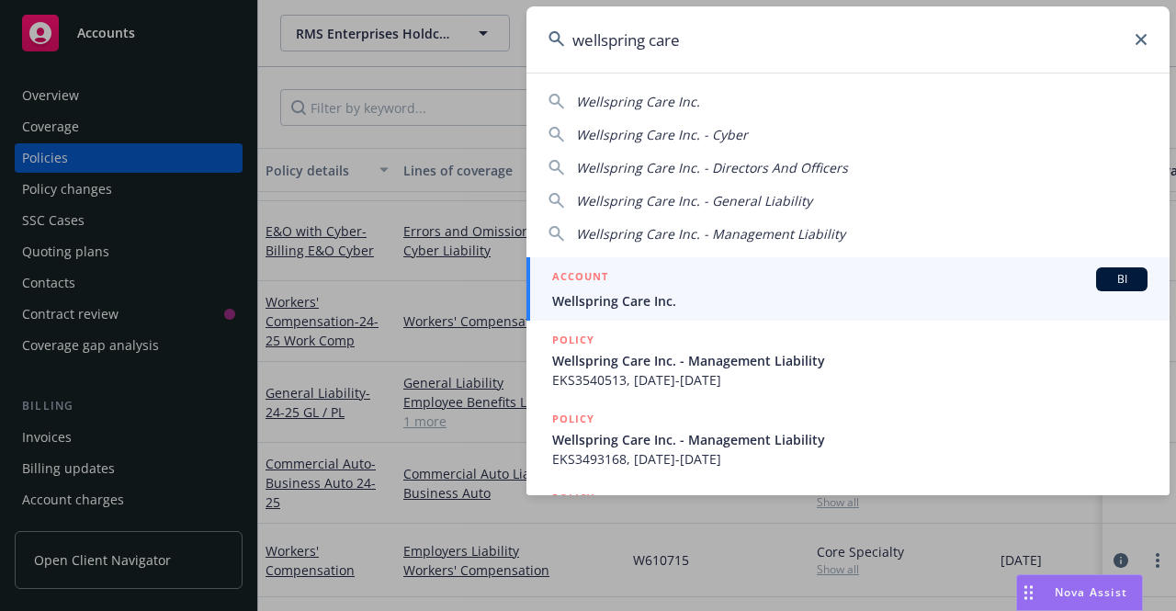
type input "wellspring care"
click at [745, 276] on div "ACCOUNT BI" at bounding box center [850, 279] width 596 height 24
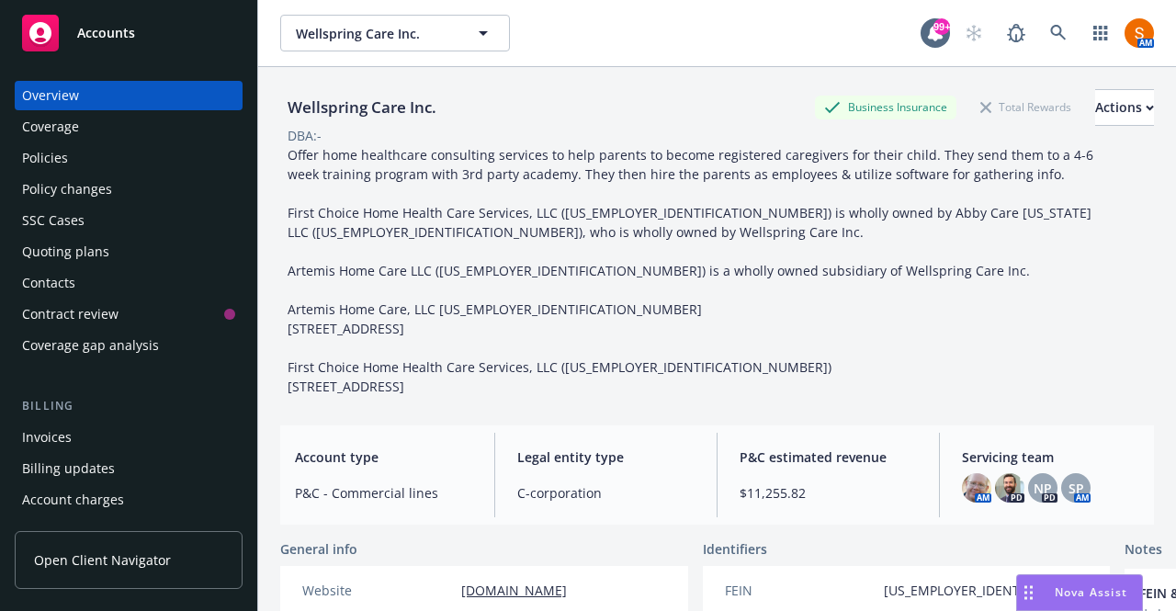
click at [70, 153] on div "Policies" at bounding box center [128, 157] width 213 height 29
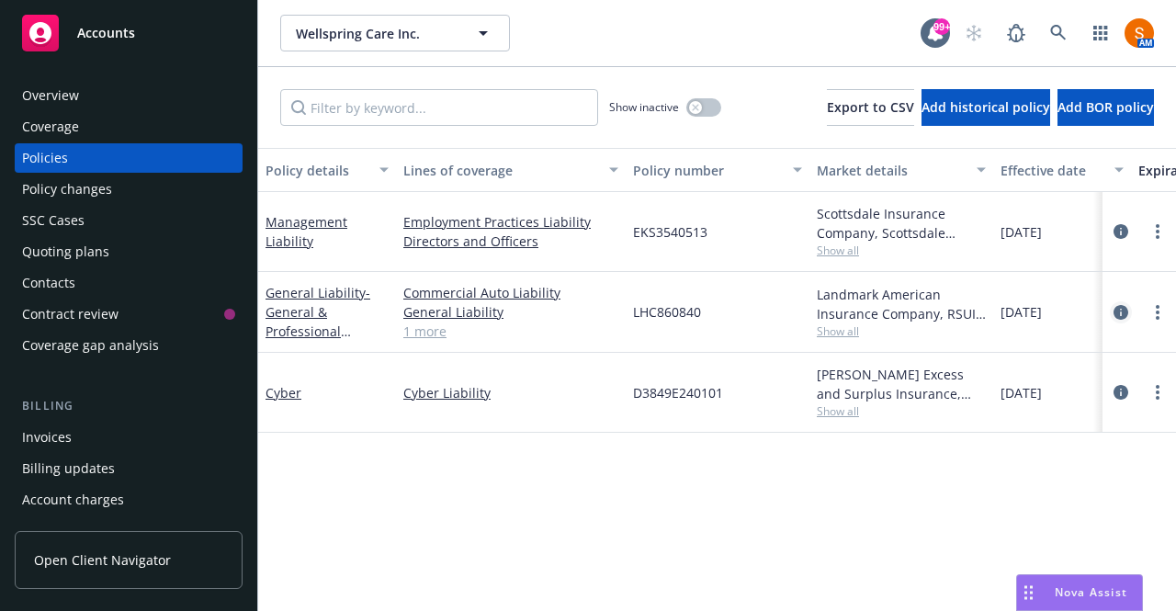
click at [1121, 306] on icon "circleInformation" at bounding box center [1121, 312] width 15 height 15
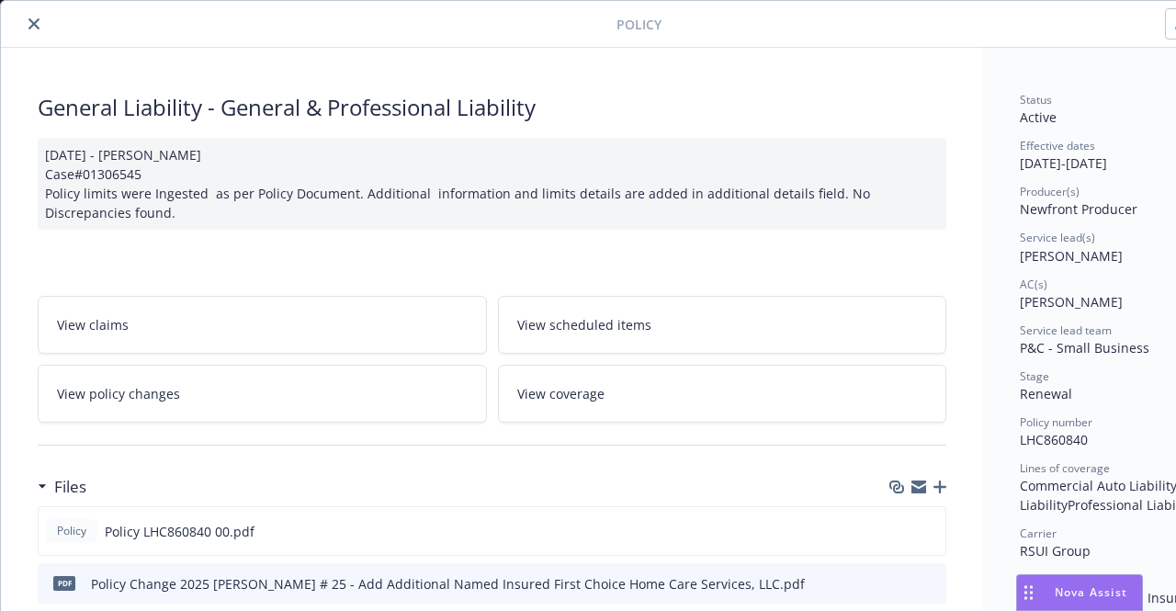
scroll to position [154, 0]
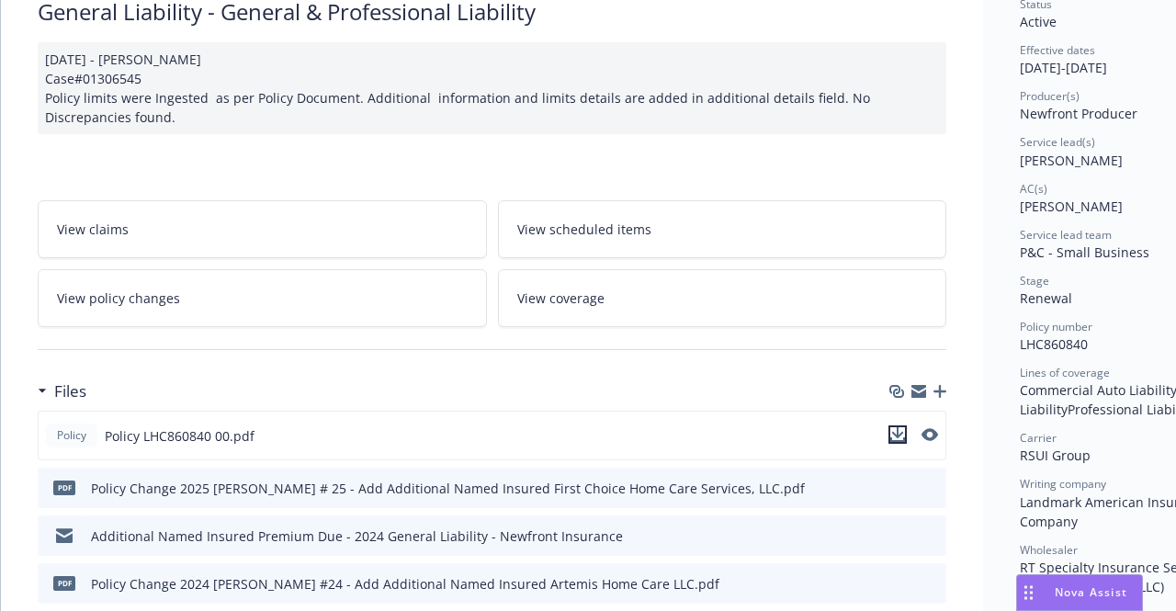
click at [900, 436] on icon "download file" at bounding box center [898, 434] width 15 height 15
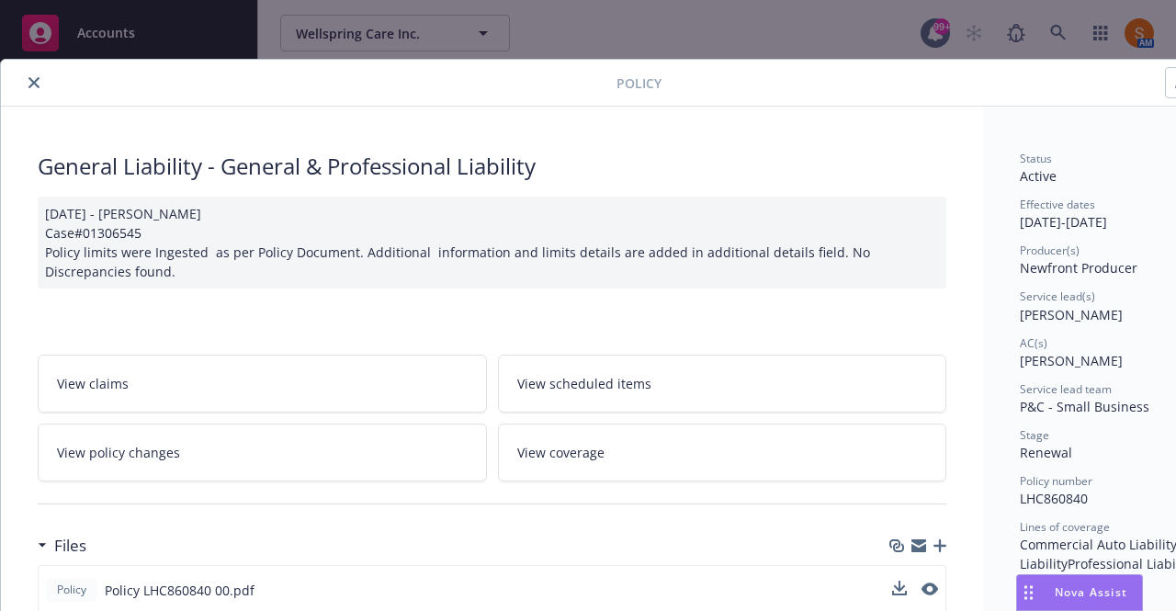
click at [32, 74] on button "close" at bounding box center [34, 83] width 22 height 22
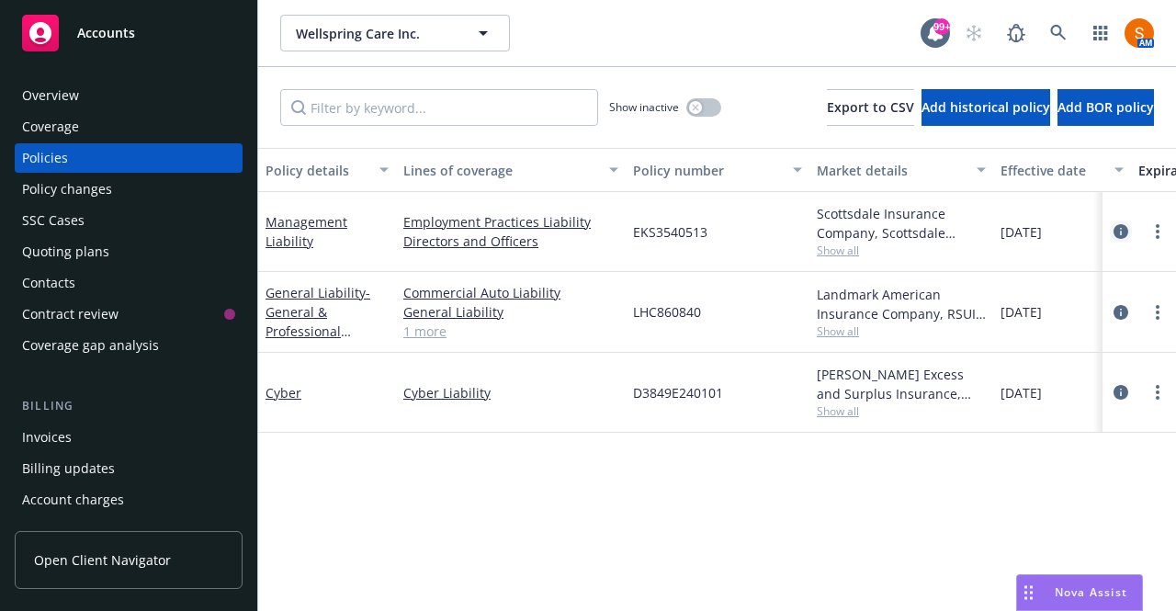
click at [1121, 230] on icon "circleInformation" at bounding box center [1121, 231] width 15 height 15
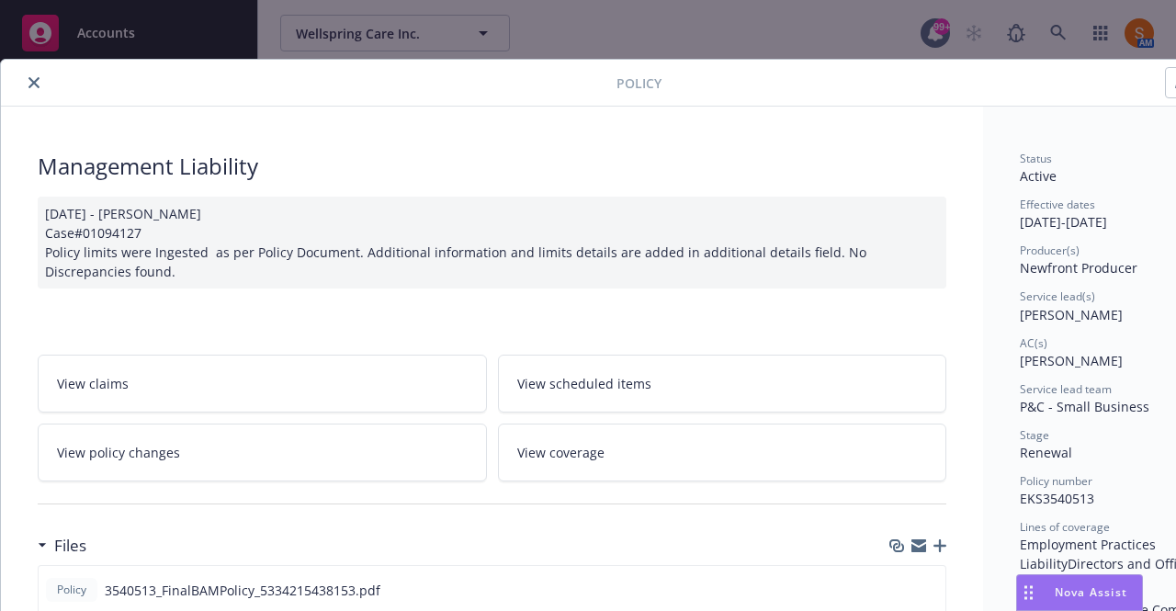
scroll to position [204, 0]
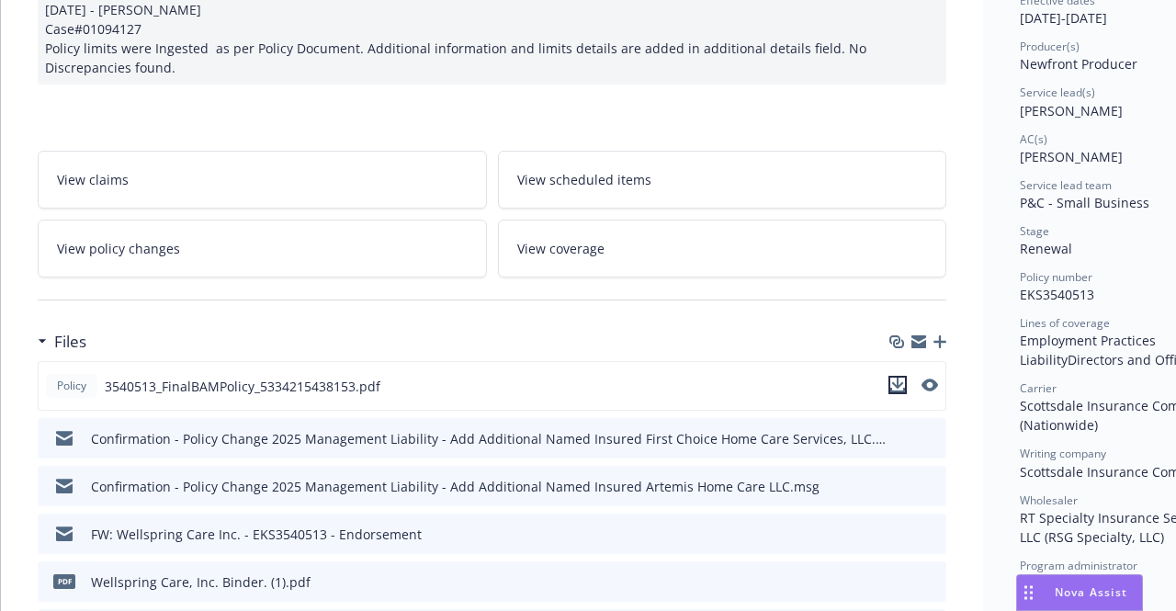
click at [897, 385] on icon "download file" at bounding box center [898, 385] width 15 height 15
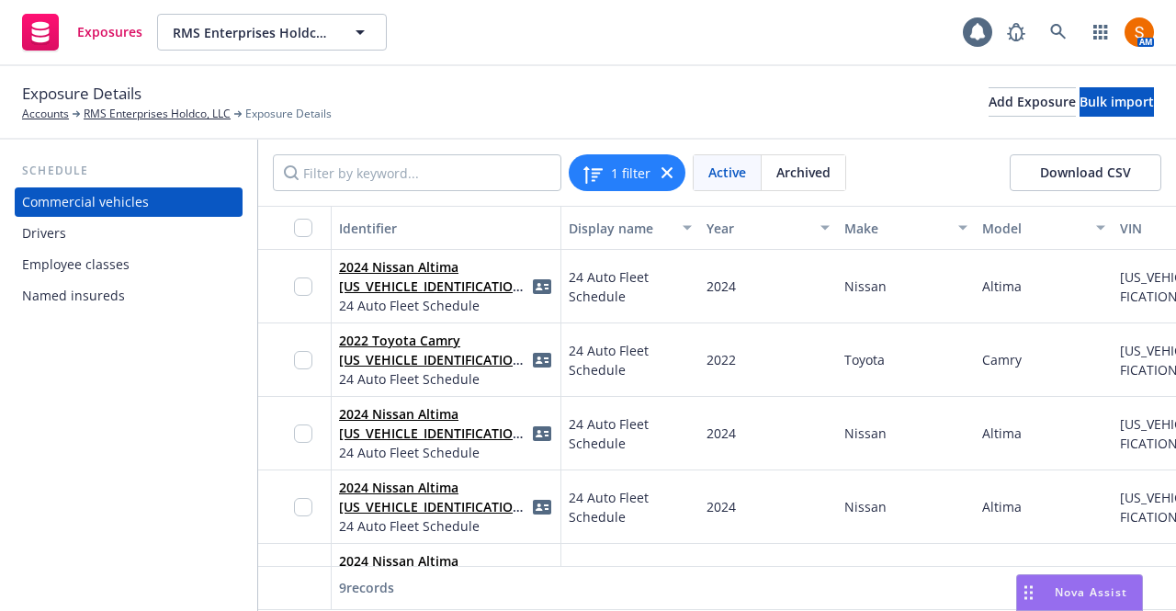
click at [85, 246] on div "Drivers" at bounding box center [128, 233] width 213 height 29
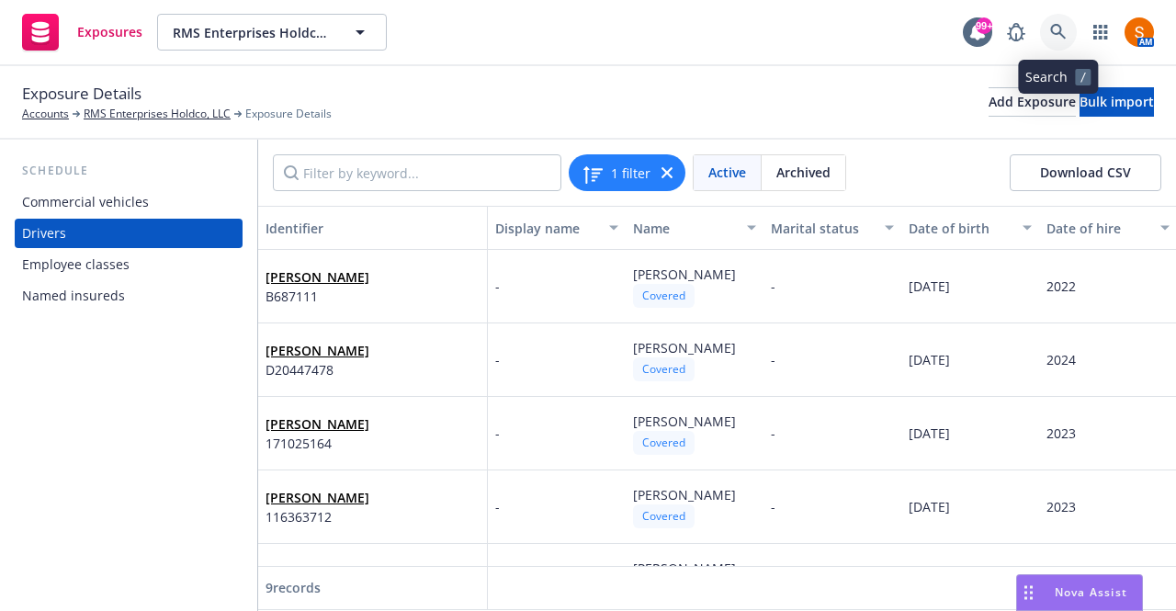
click at [1061, 32] on icon at bounding box center [1059, 32] width 17 height 17
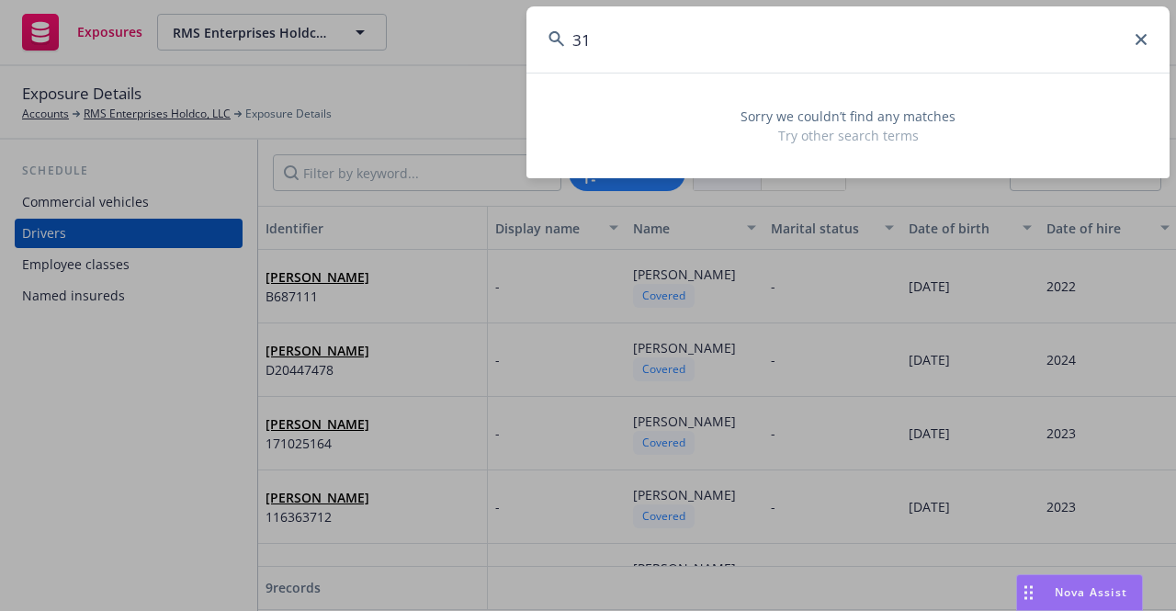
type input "3"
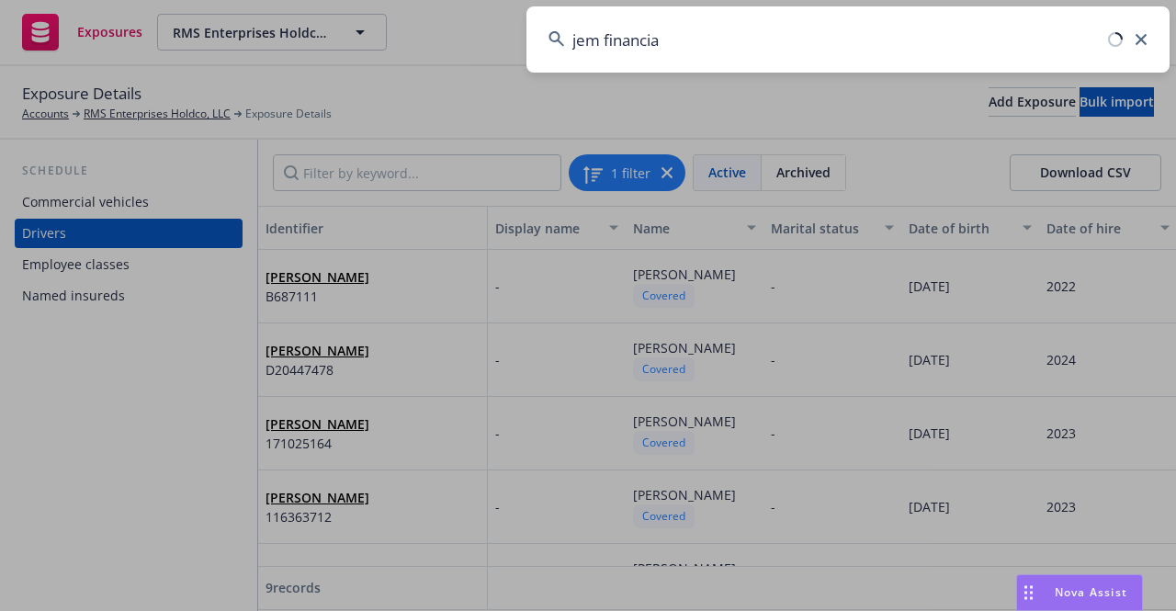
type input "jem financial"
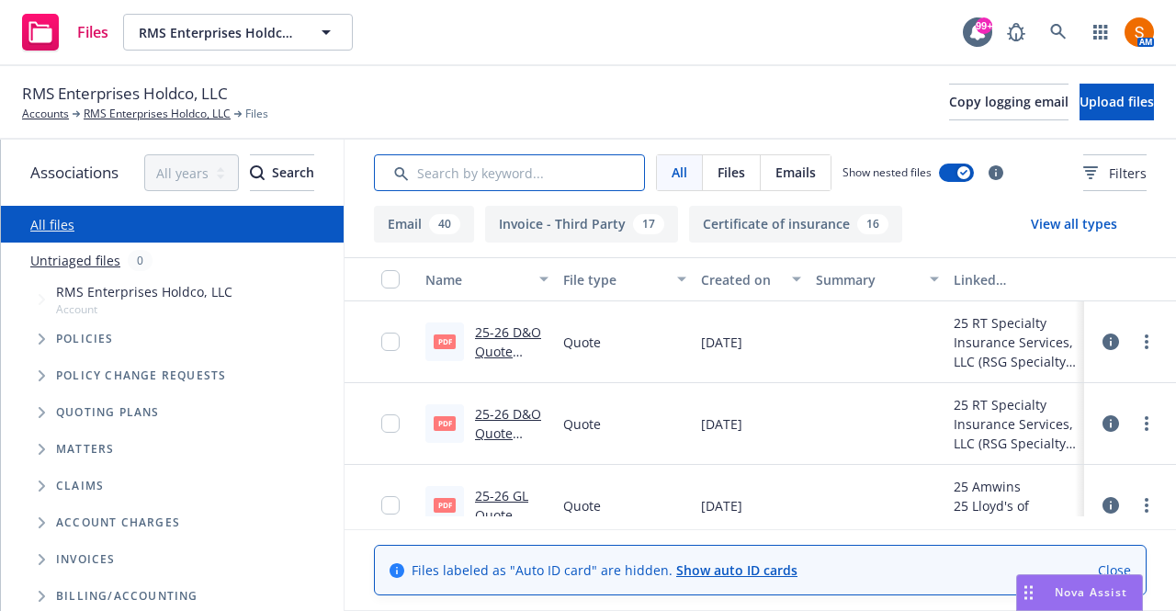
click at [469, 174] on input "Search by keyword..." at bounding box center [509, 172] width 271 height 37
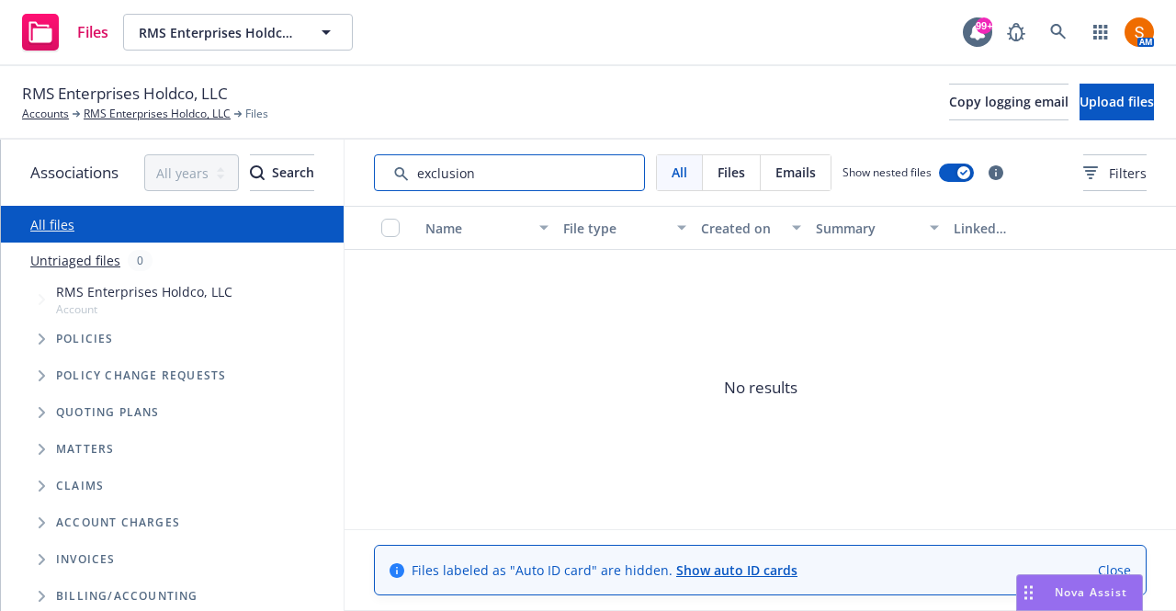
click at [471, 174] on input "Search by keyword..." at bounding box center [509, 172] width 271 height 37
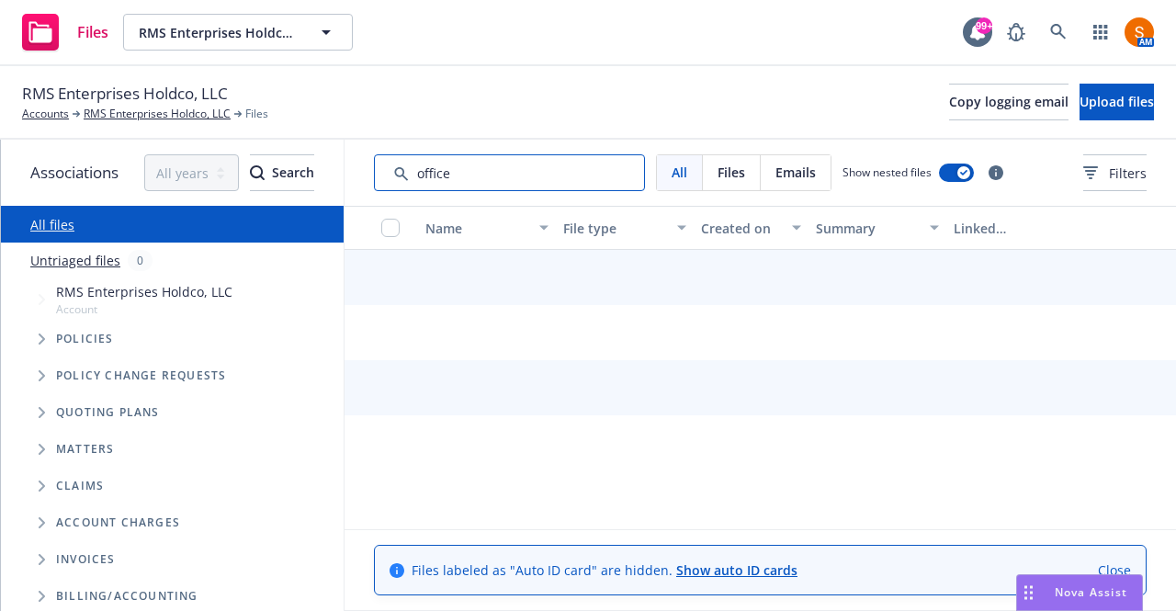
type input "officer"
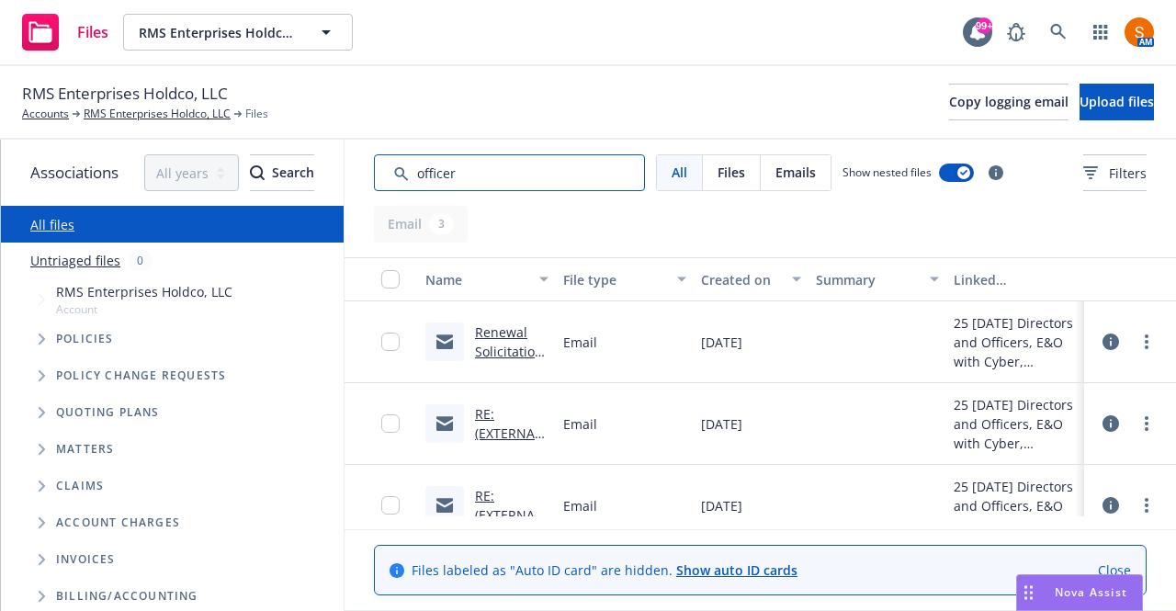
scroll to position [29, 0]
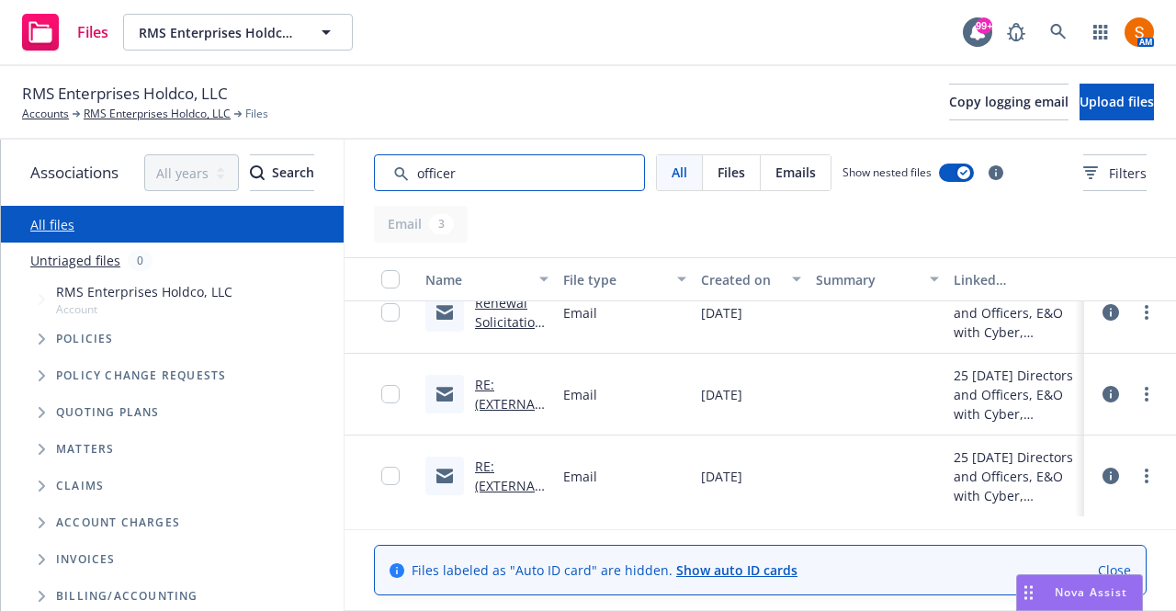
click at [478, 166] on input "Search by keyword..." at bounding box center [509, 172] width 271 height 37
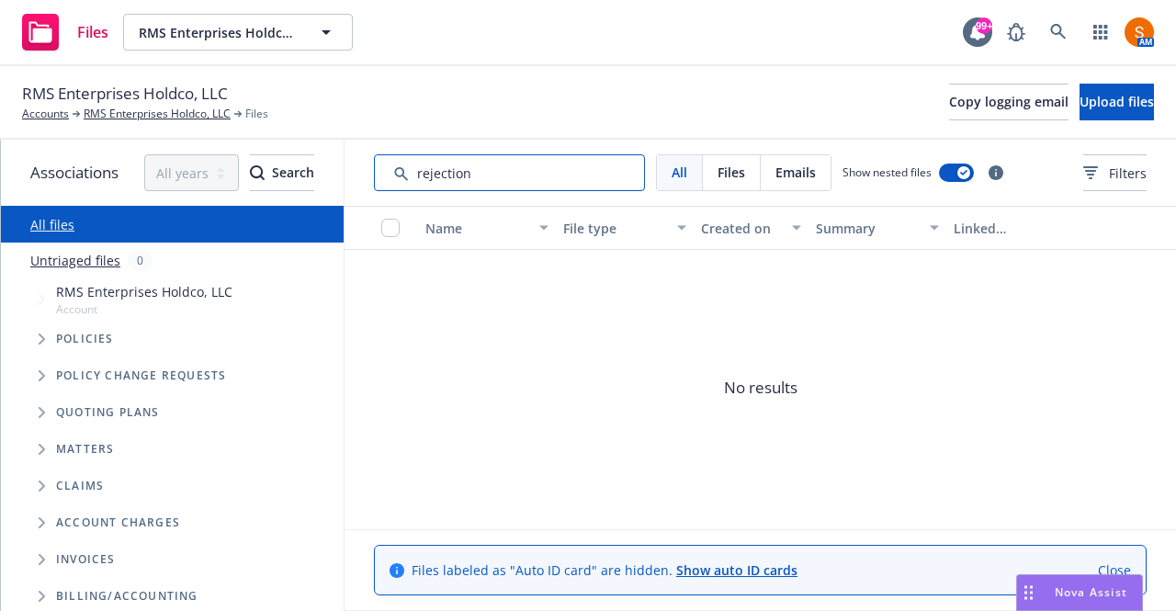
type input "rejection"
click at [455, 108] on div "RMS Enterprises Holdco, LLC Accounts RMS Enterprises Holdco, LLC Files Copy log…" at bounding box center [588, 102] width 1132 height 40
click at [512, 173] on input "Search by keyword..." at bounding box center [509, 172] width 271 height 37
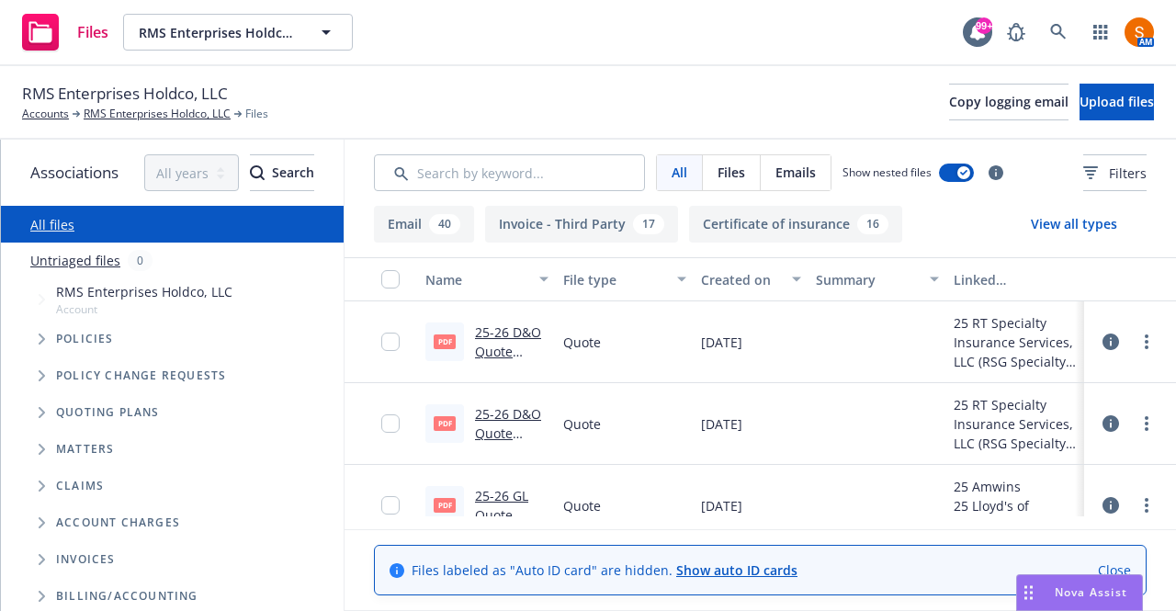
click at [428, 83] on div "RMS Enterprises Holdco, LLC Accounts RMS Enterprises Holdco, LLC Files Copy log…" at bounding box center [588, 102] width 1132 height 40
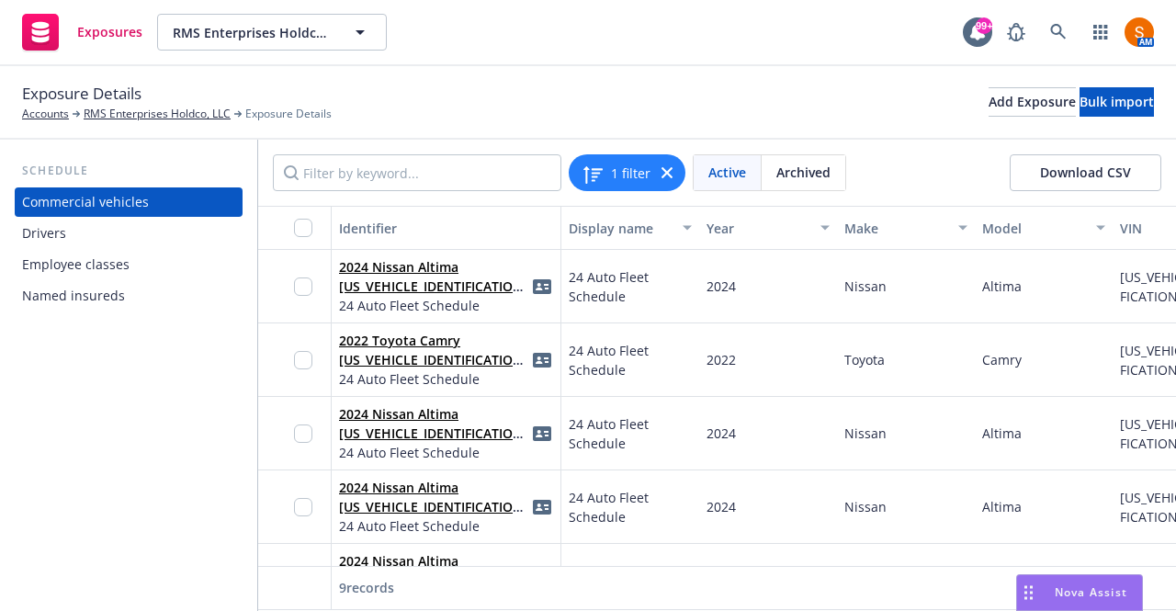
click at [92, 240] on div "Drivers" at bounding box center [128, 233] width 213 height 29
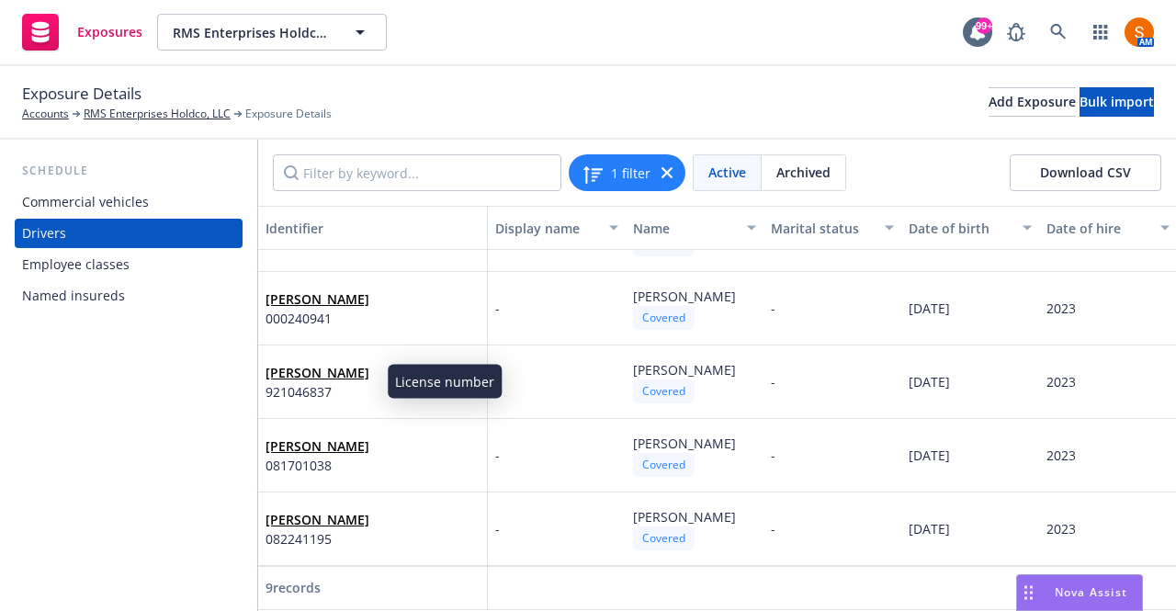
scroll to position [359, 0]
